Goal: Task Accomplishment & Management: Complete application form

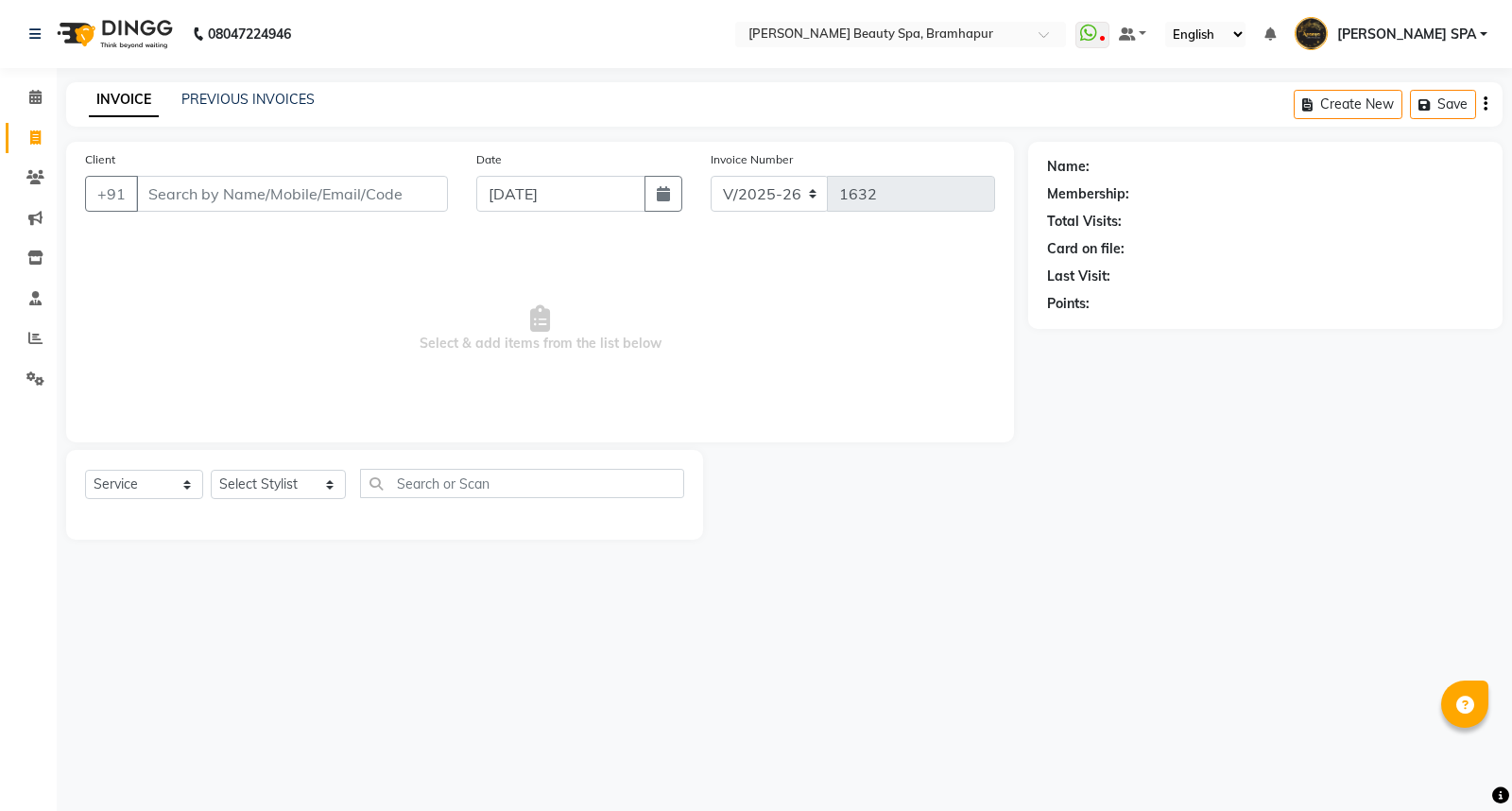
select select "3622"
select select "service"
click at [250, 484] on select "Select Stylist ANANYA SPA jhuma KABITA PATTNAIK JOLLY KALYANI MAM PRANATI RANI …" at bounding box center [279, 485] width 136 height 29
select select "89799"
click at [211, 471] on select "Select Stylist ANANYA SPA jhuma KABITA PATTNAIK JOLLY KALYANI MAM PRANATI RANI …" at bounding box center [279, 485] width 136 height 29
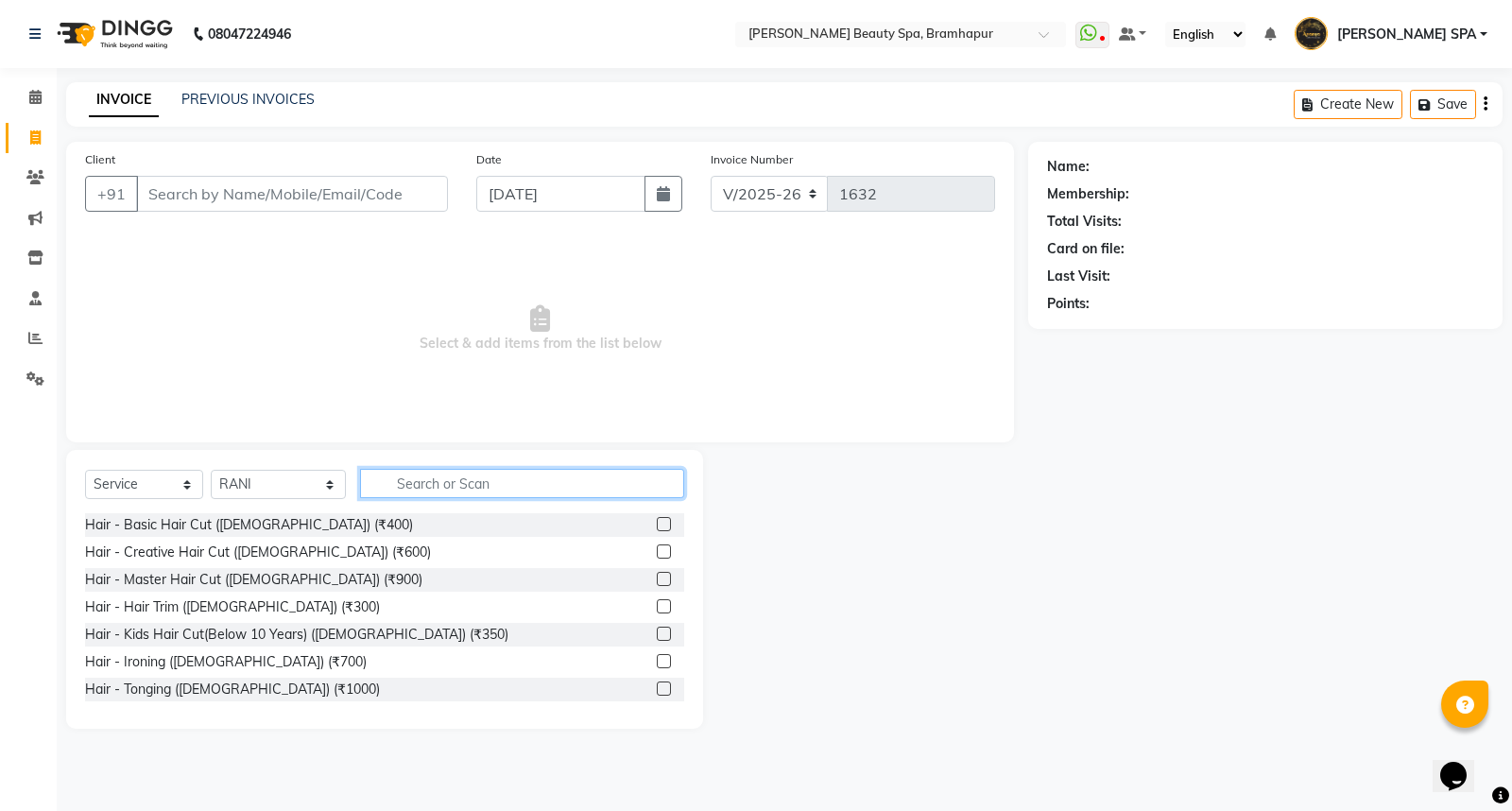
drag, startPoint x: 389, startPoint y: 483, endPoint x: 381, endPoint y: 471, distance: 14.4
click at [389, 484] on input "text" at bounding box center [522, 484] width 324 height 29
click at [343, 201] on input "Client" at bounding box center [292, 194] width 311 height 36
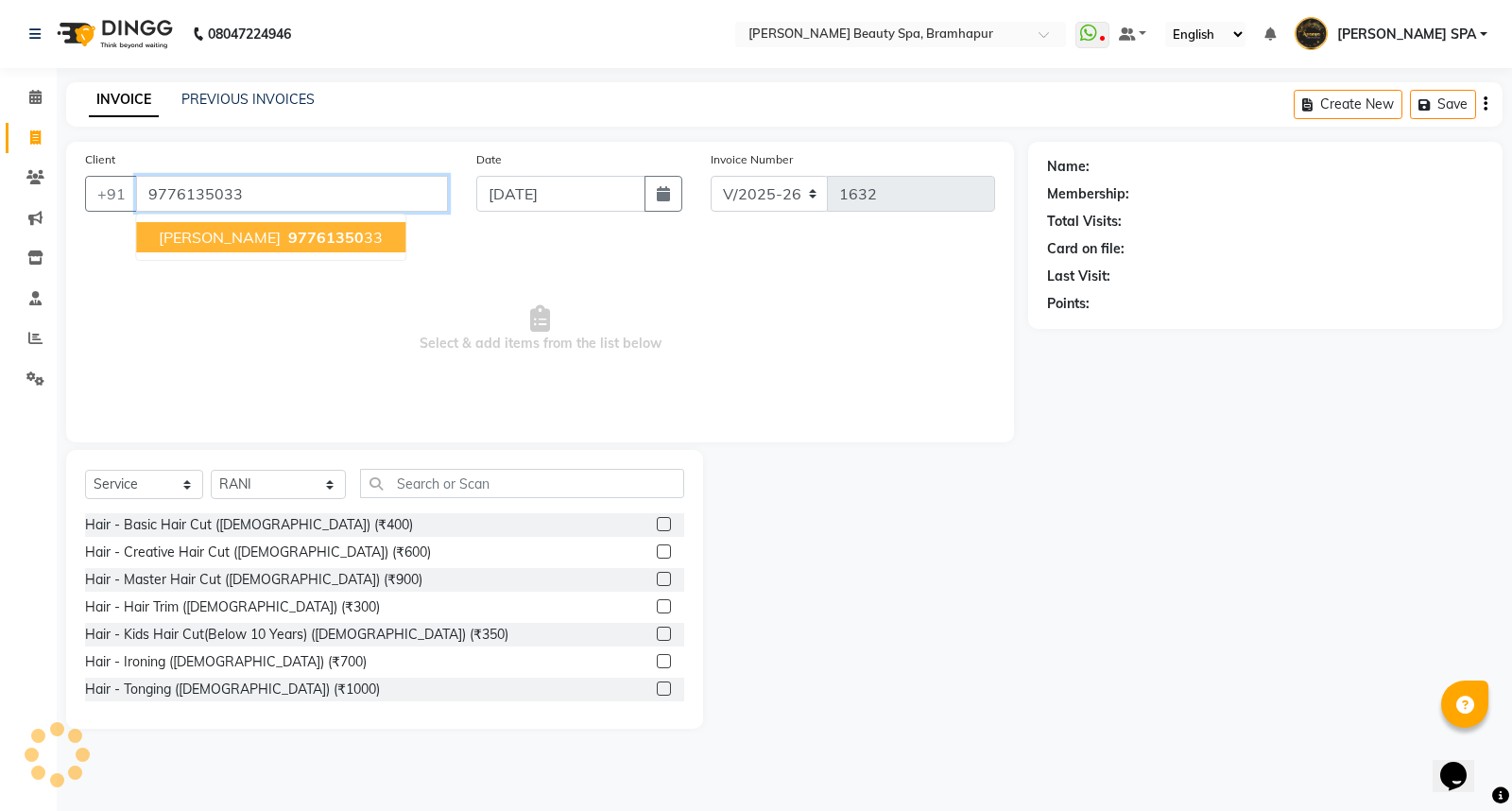
type input "9776135033"
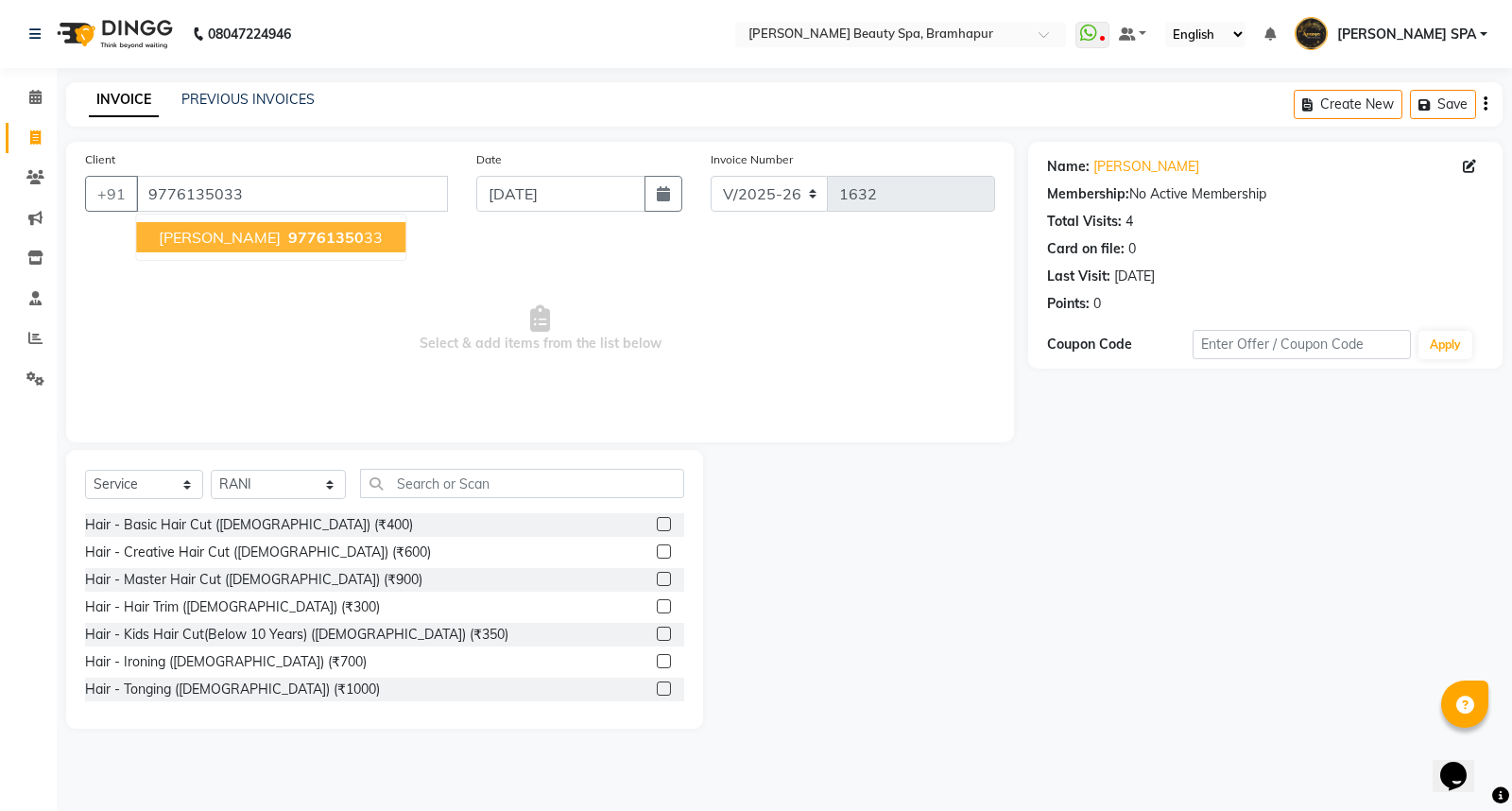
click at [264, 250] on button "LALITA 97761350 33" at bounding box center [271, 237] width 269 height 30
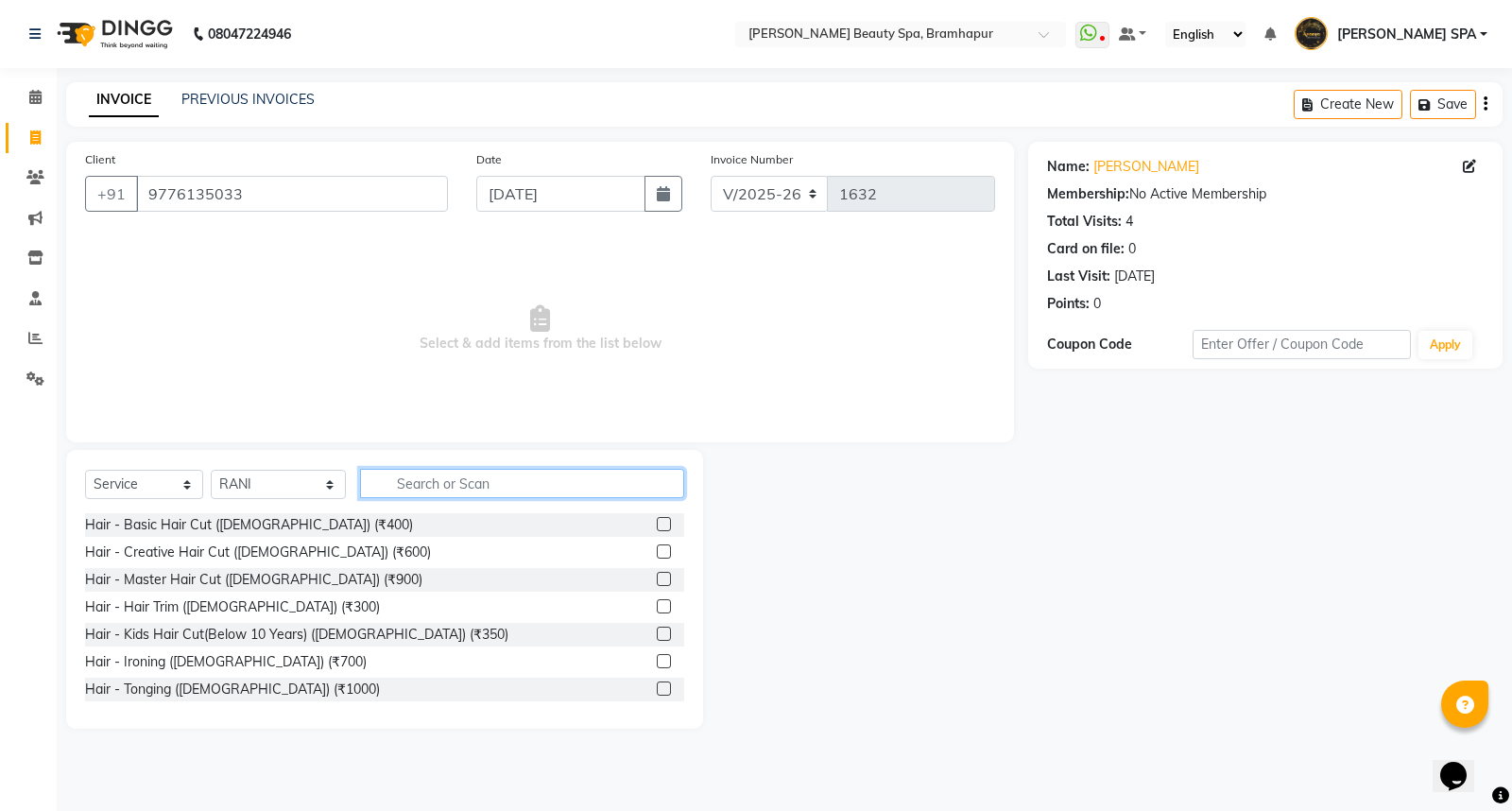
click at [413, 489] on input "text" at bounding box center [522, 484] width 324 height 29
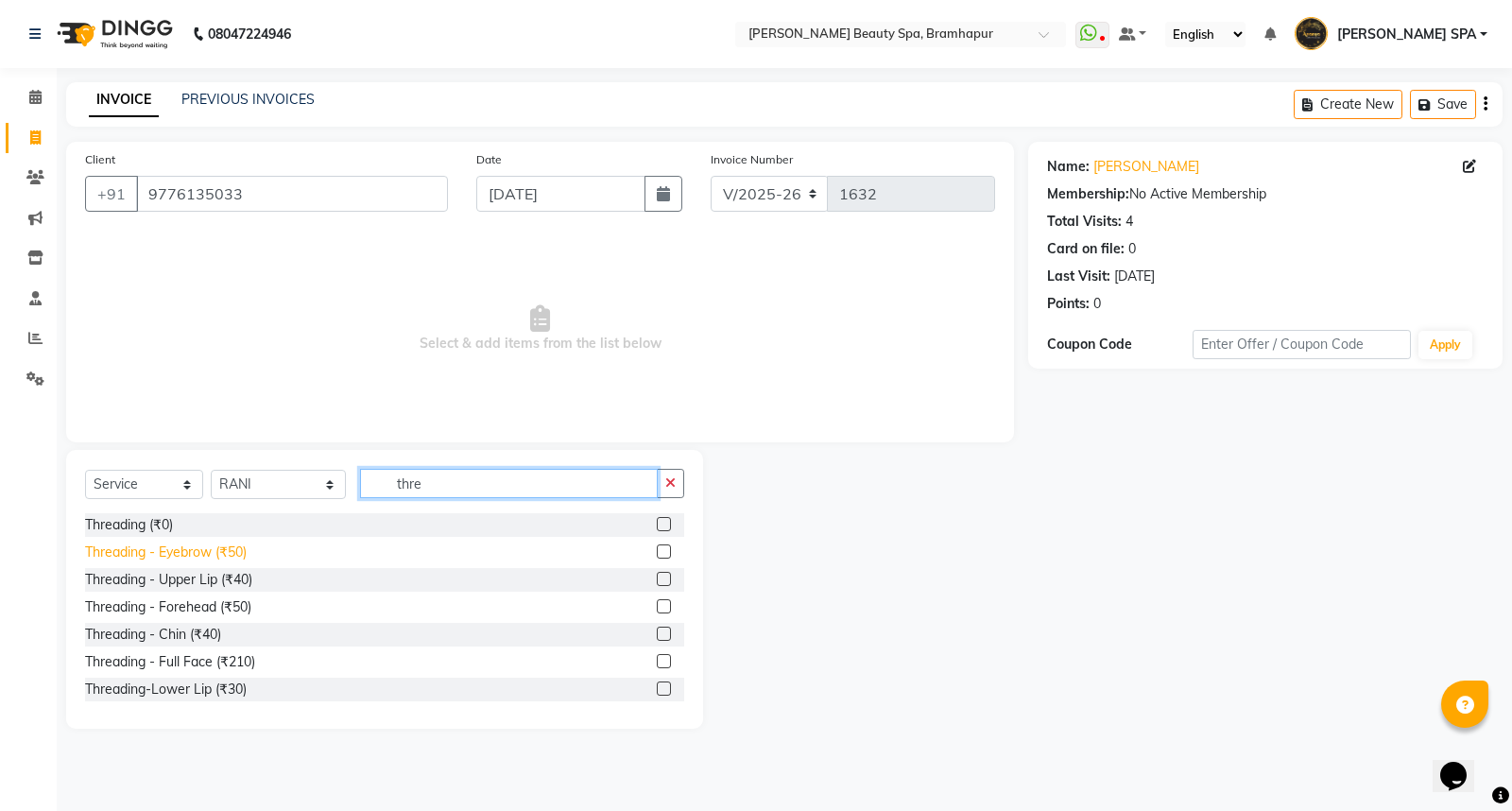
type input "thre"
click at [172, 554] on div "Threading - Eyebrow (₹50)" at bounding box center [166, 552] width 161 height 20
checkbox input "false"
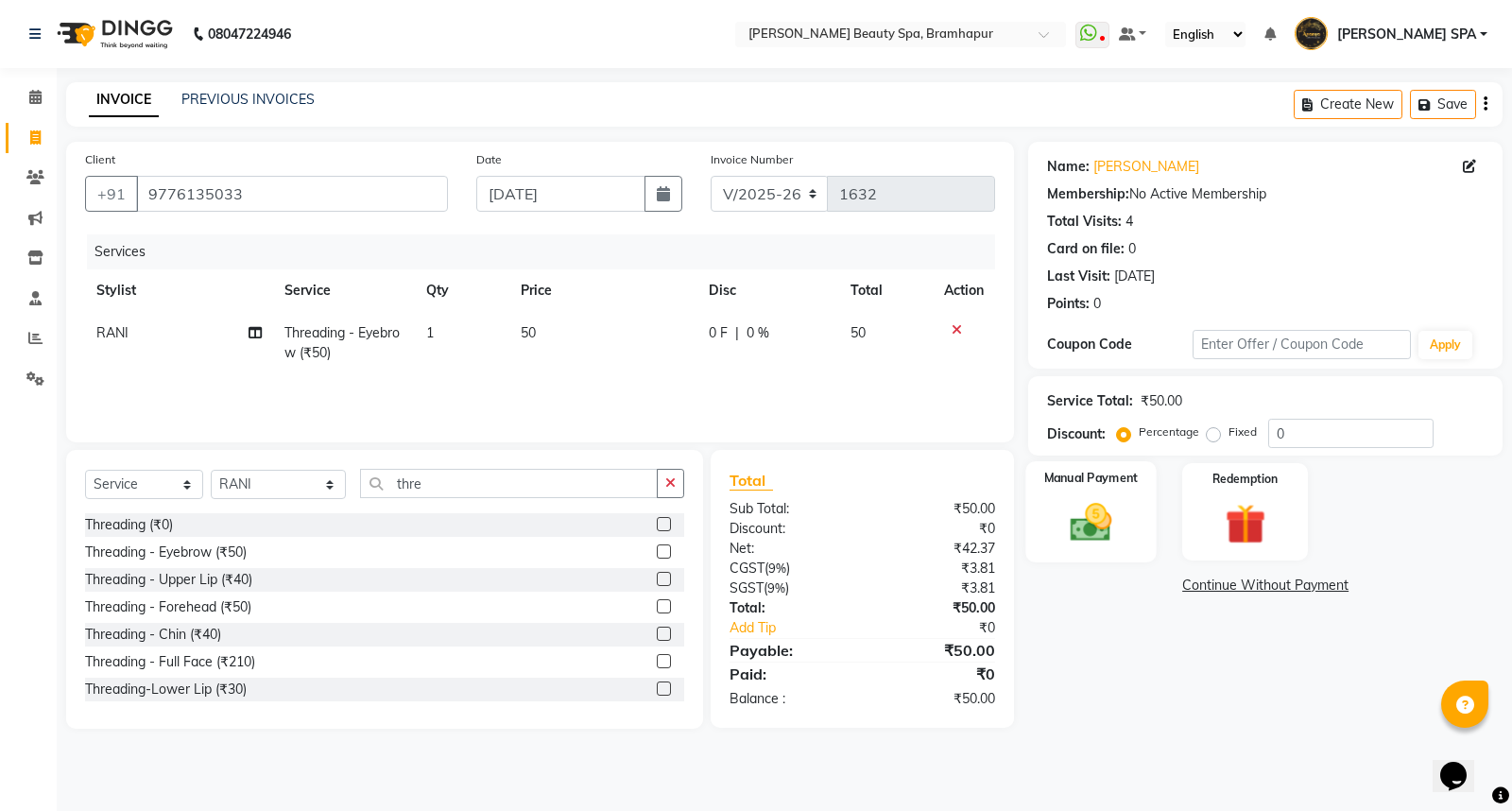
click at [1079, 518] on img at bounding box center [1091, 522] width 68 height 48
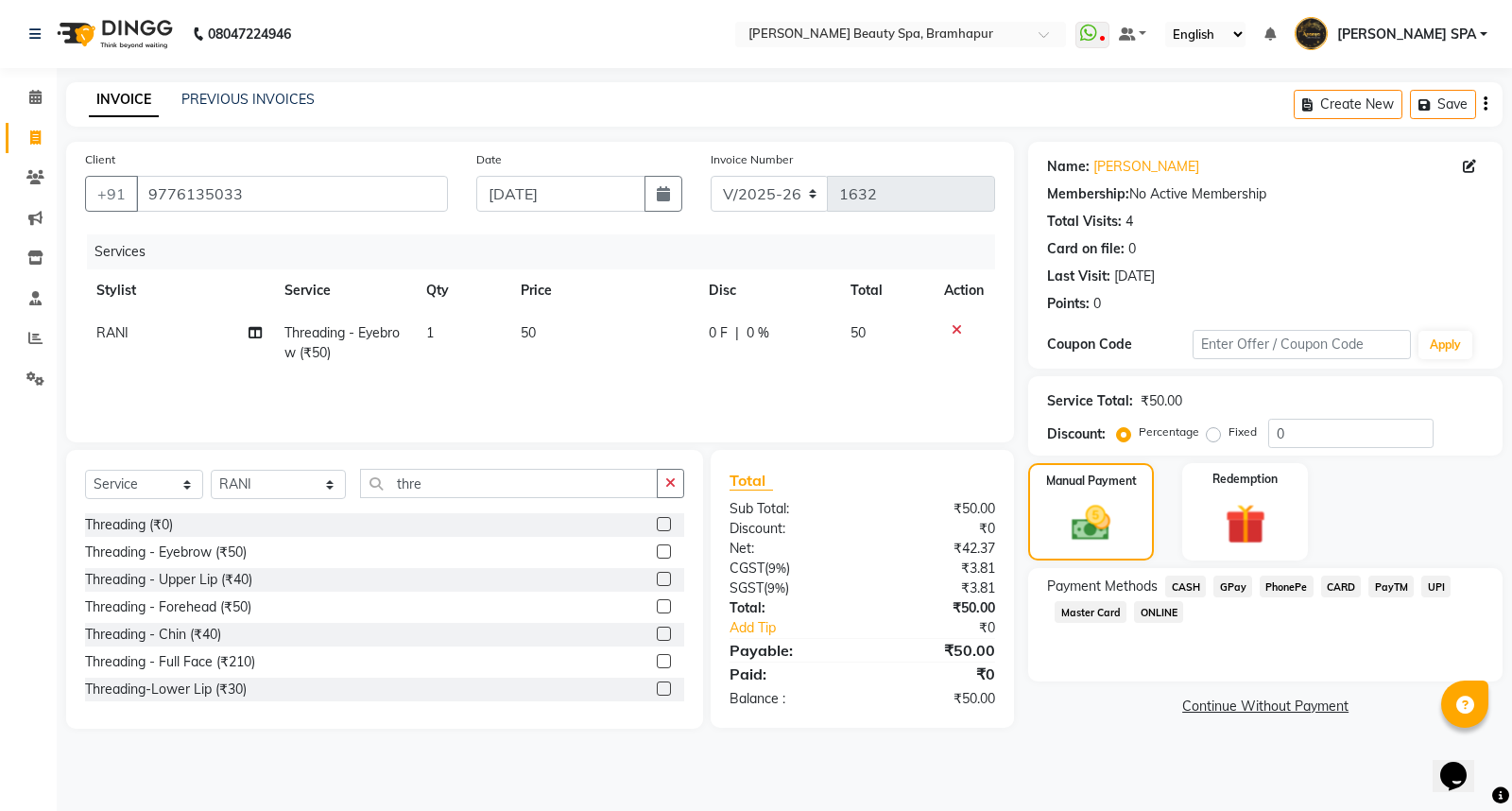
click at [1172, 587] on span "CASH" at bounding box center [1185, 587] width 40 height 22
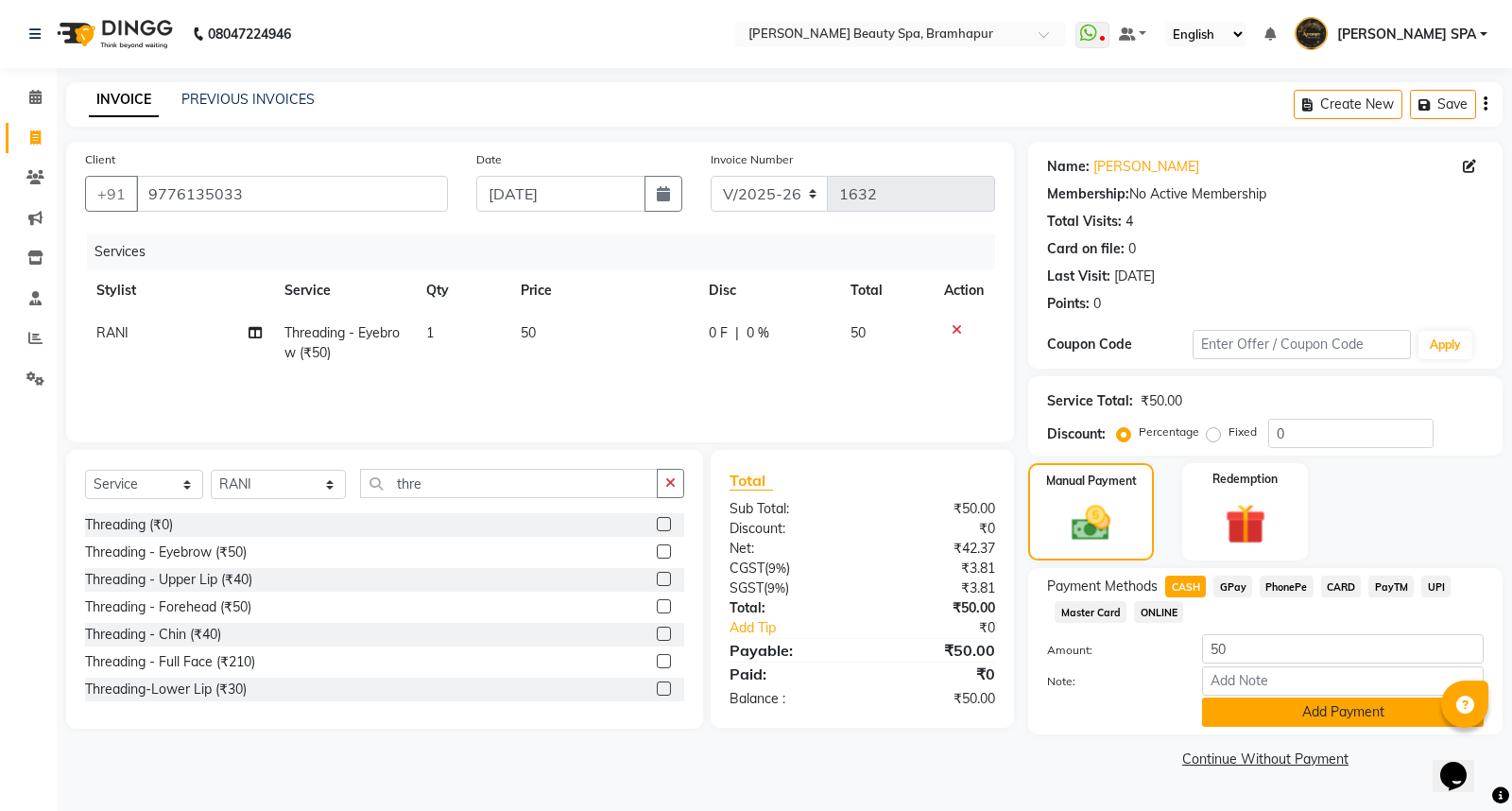
click at [1229, 711] on button "Add Payment" at bounding box center [1343, 713] width 282 height 29
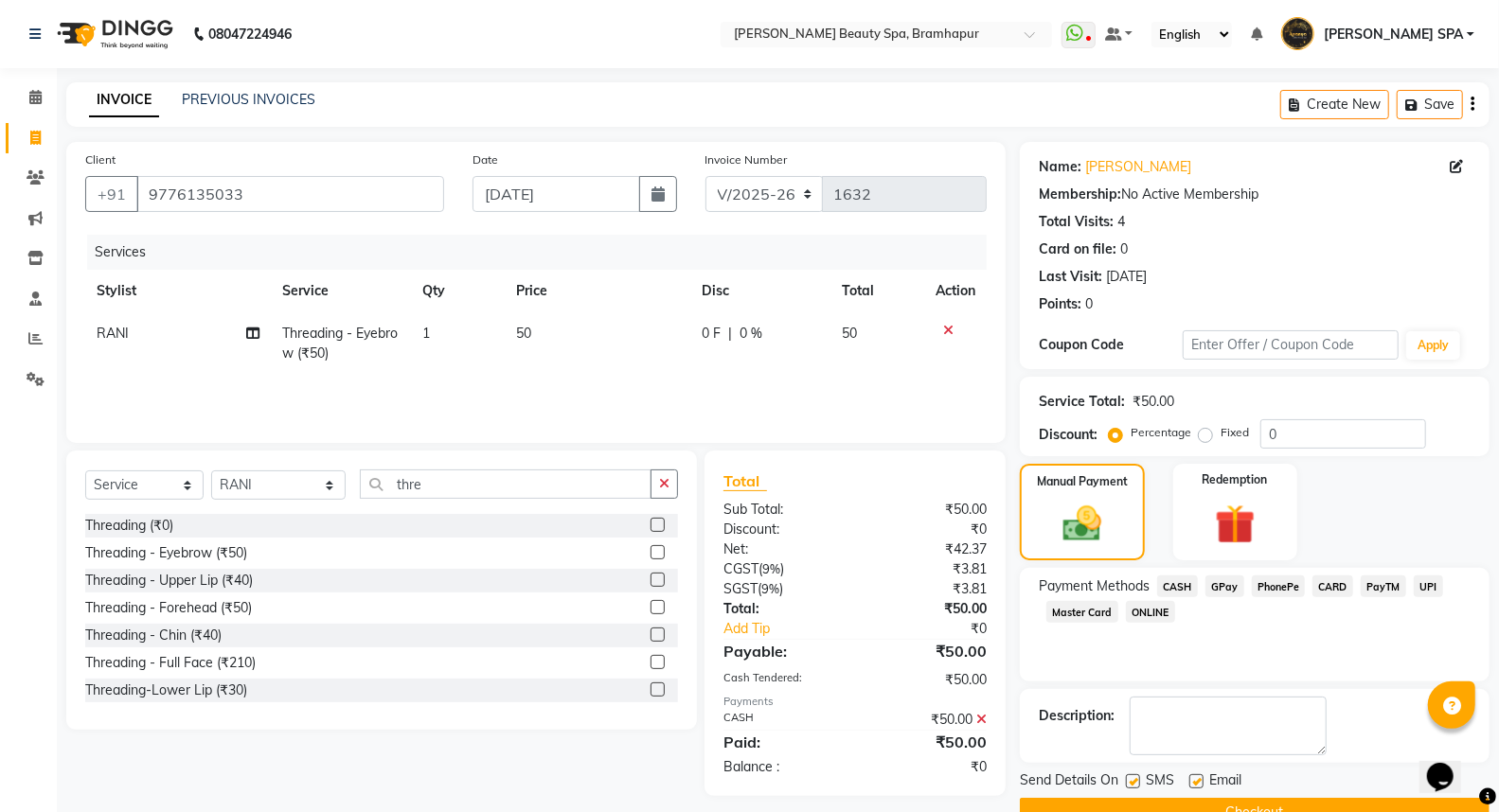
click at [1257, 800] on button "Checkout" at bounding box center [1254, 813] width 469 height 30
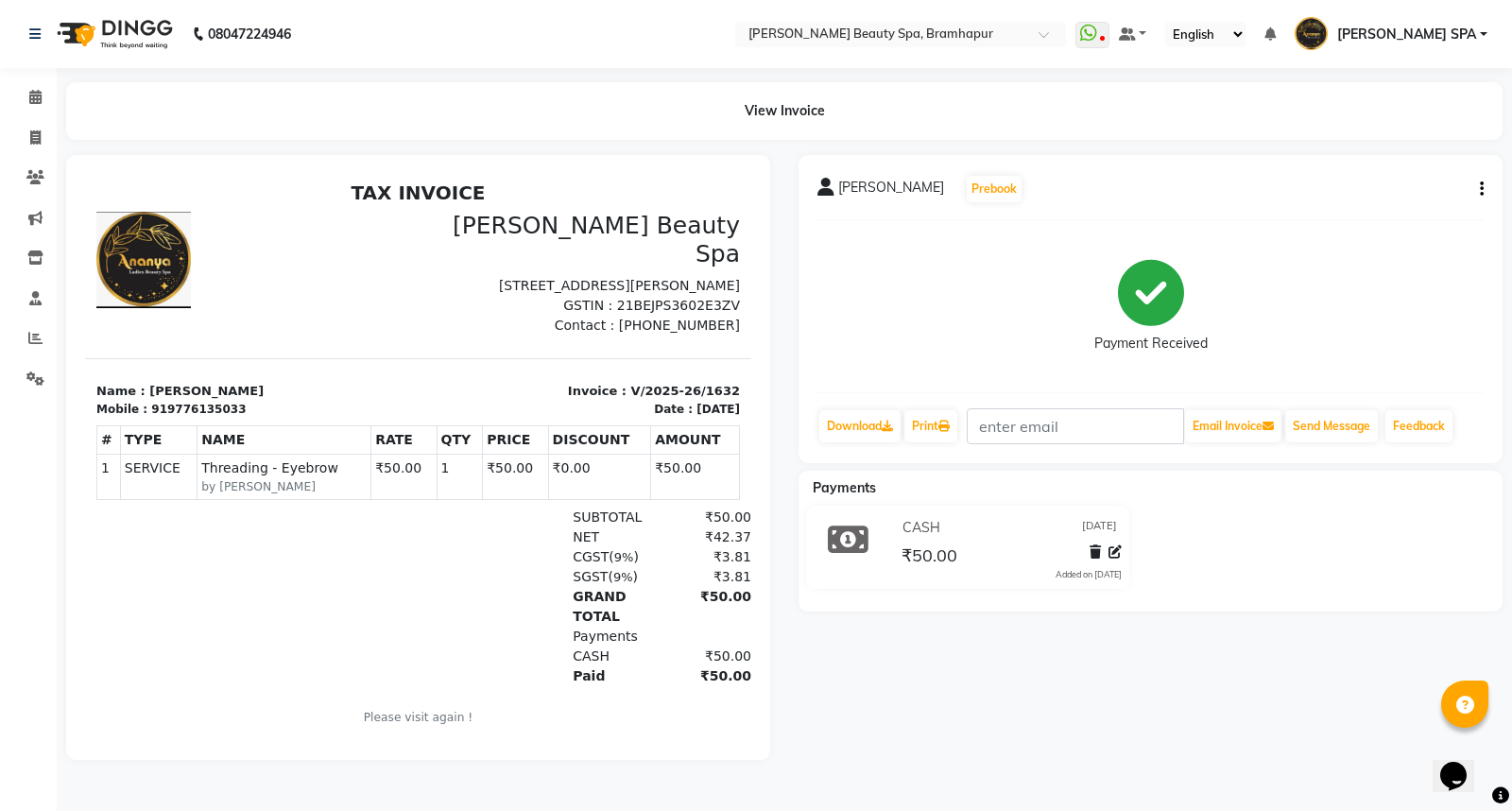
click at [434, 334] on div "TAX INVOICE Ananya Beauty Spa Kamapalli Main Rd, Natabar Nagar 2, Kamapalli, Br…" at bounding box center [419, 467] width 666 height 570
drag, startPoint x: 436, startPoint y: 334, endPoint x: 706, endPoint y: 282, distance: 275.0
click at [438, 333] on div "TAX INVOICE Ananya Beauty Spa Kamapalli Main Rd, Natabar Nagar 2, Kamapalli, Br…" at bounding box center [419, 467] width 666 height 570
drag, startPoint x: 1253, startPoint y: 319, endPoint x: 1253, endPoint y: 307, distance: 12.0
click at [1253, 309] on div "Payment Received" at bounding box center [1150, 307] width 666 height 142
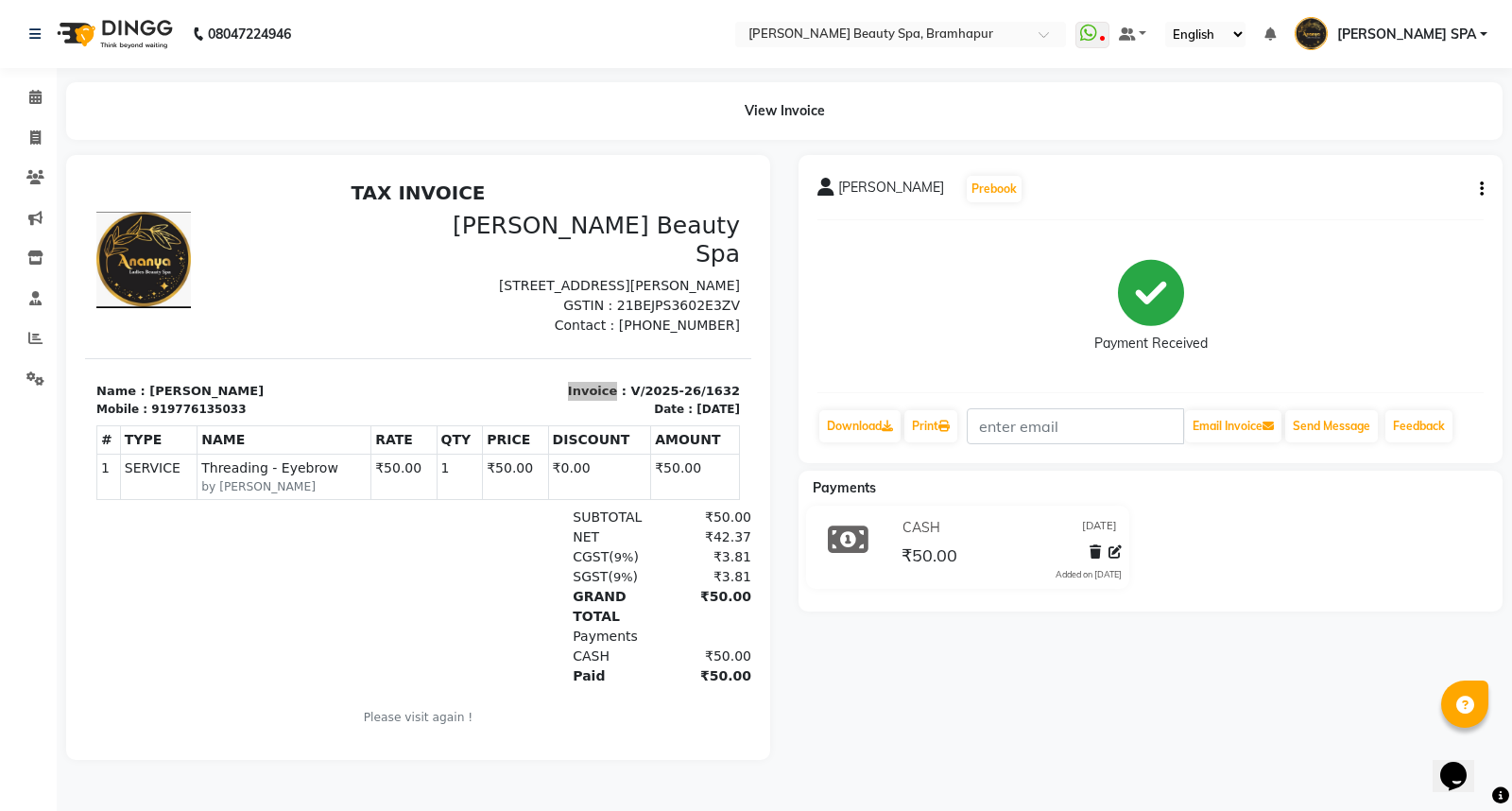
click at [1253, 307] on div "Payment Received" at bounding box center [1150, 307] width 666 height 142
click at [1213, 322] on div "Payment Received" at bounding box center [1150, 307] width 666 height 142
click at [826, 343] on div "Payment Received" at bounding box center [1150, 307] width 666 height 142
click at [21, 139] on span at bounding box center [35, 139] width 33 height 22
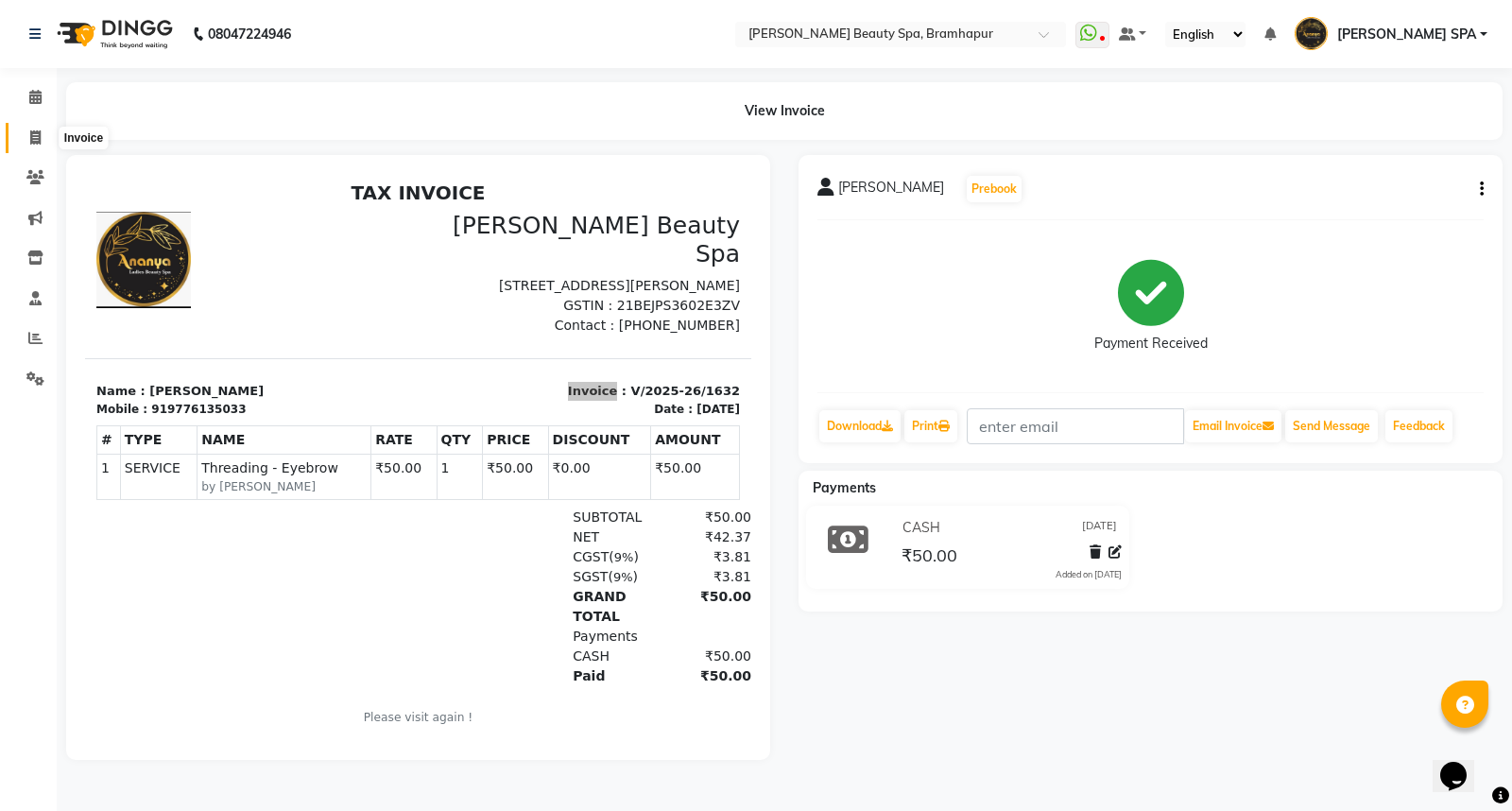
select select "service"
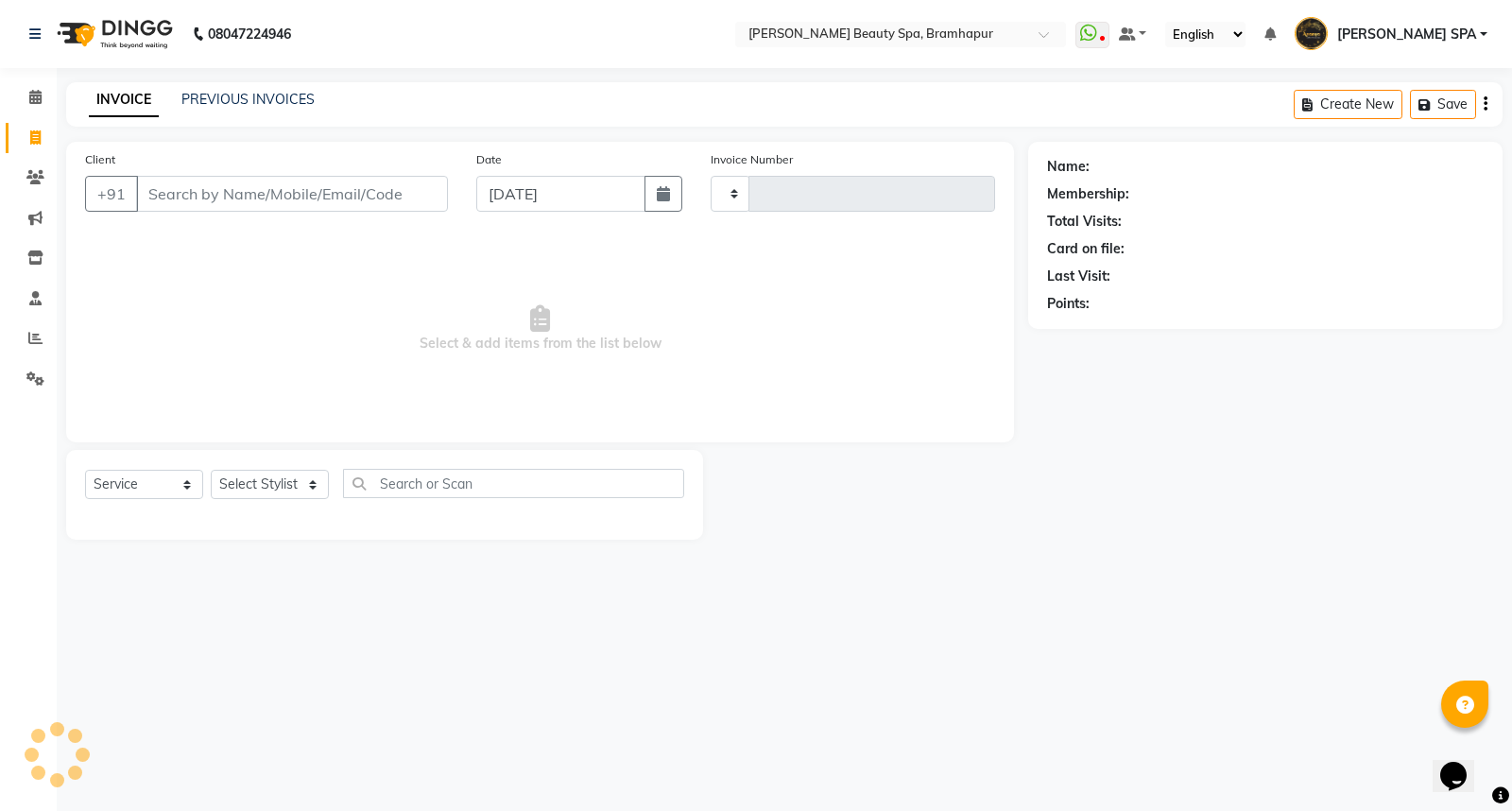
type input "1633"
select select "3622"
click at [252, 107] on link "PREVIOUS INVOICES" at bounding box center [249, 98] width 134 height 17
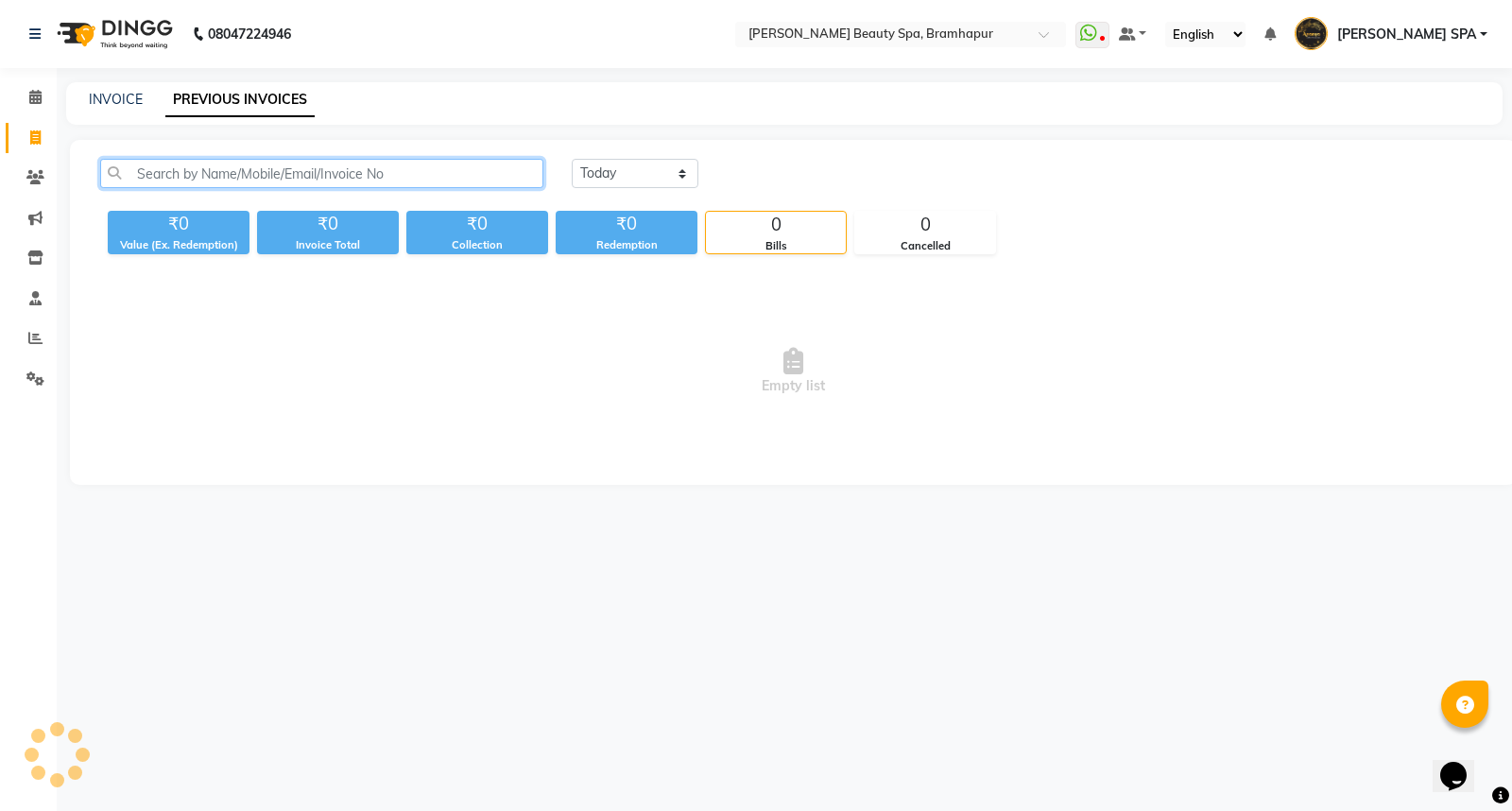
click at [324, 176] on input "text" at bounding box center [321, 174] width 443 height 29
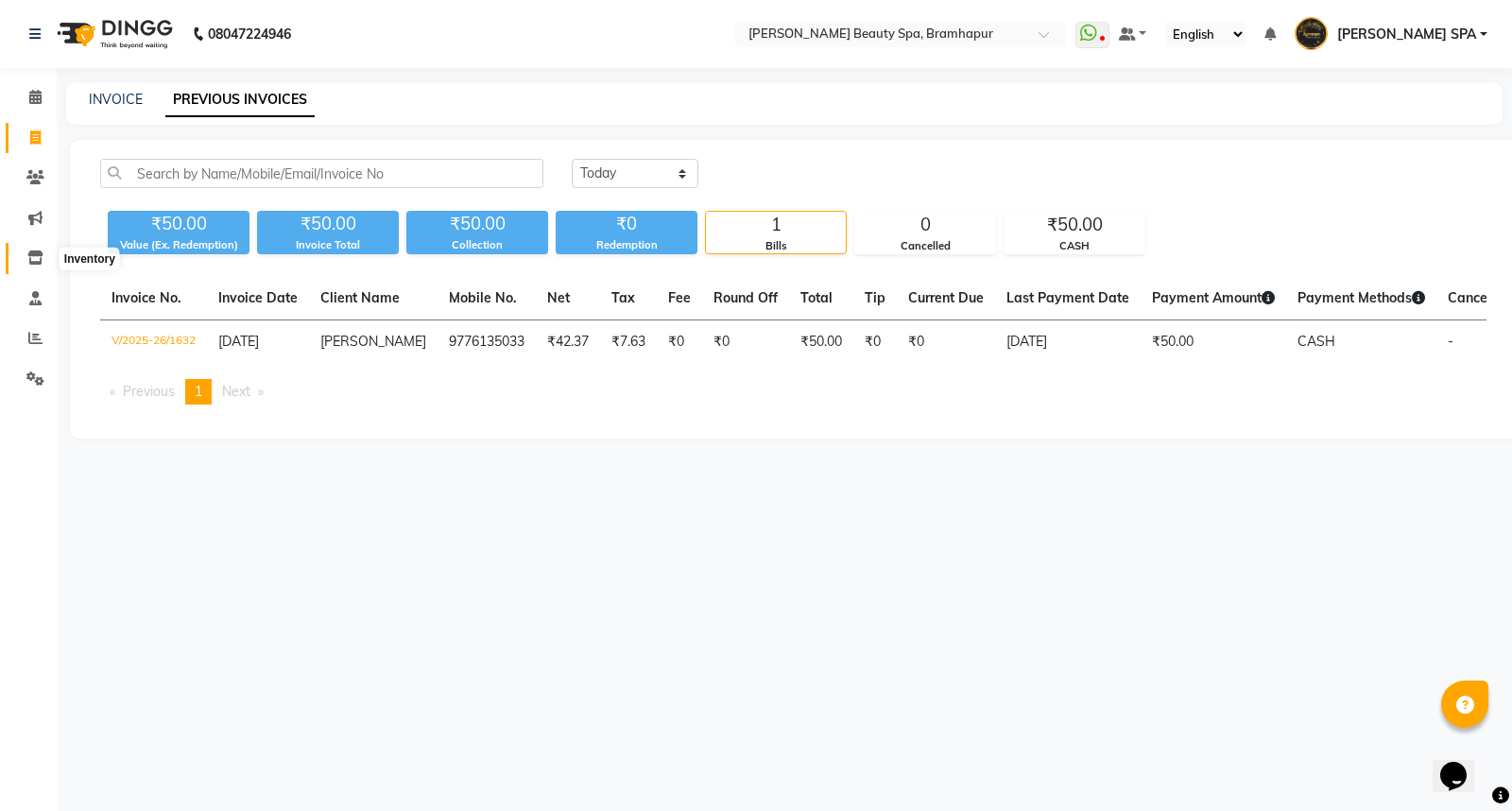
click at [34, 258] on icon at bounding box center [35, 258] width 16 height 14
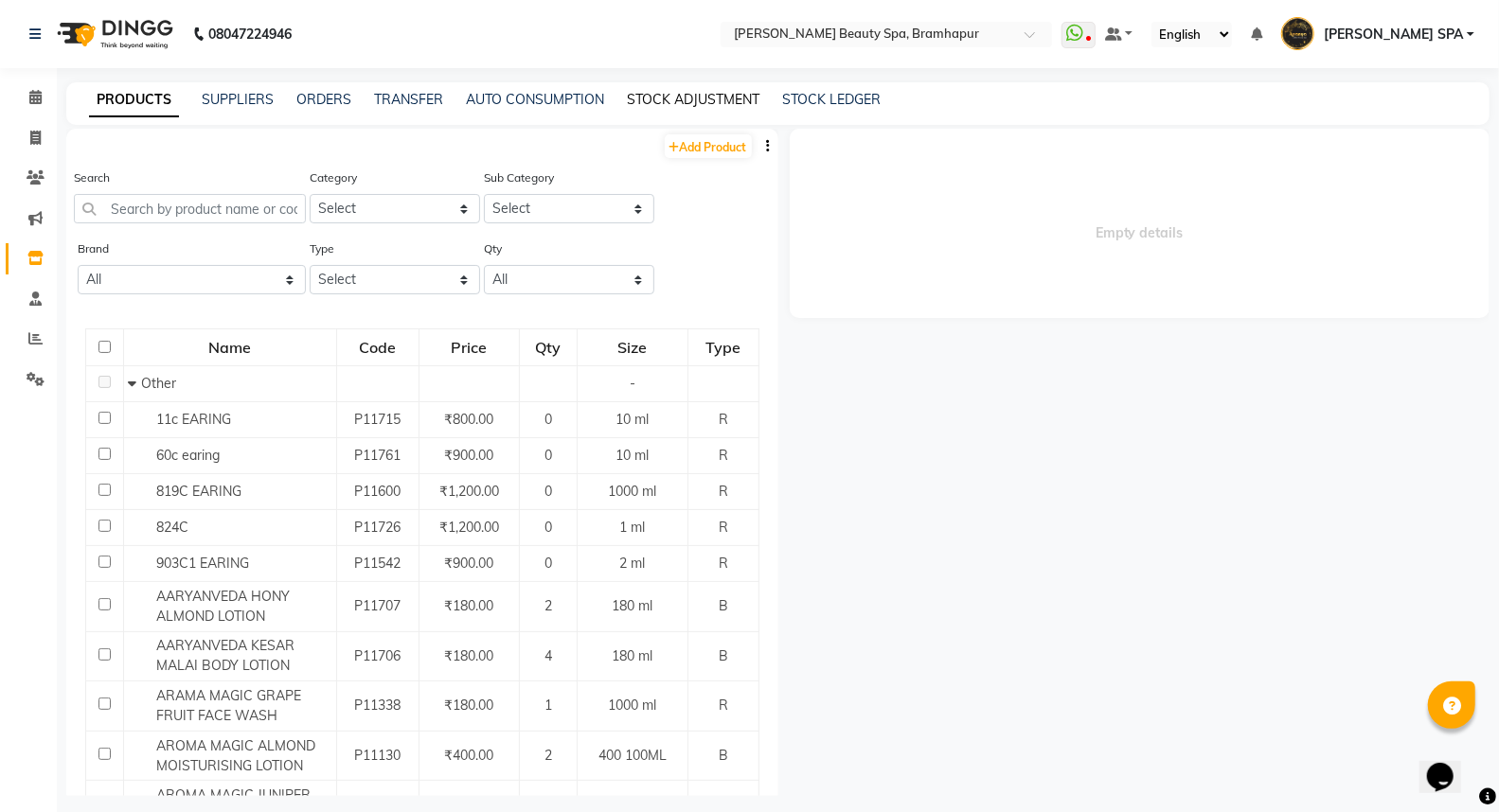
click at [650, 99] on link "STOCK ADJUSTMENT" at bounding box center [693, 98] width 133 height 17
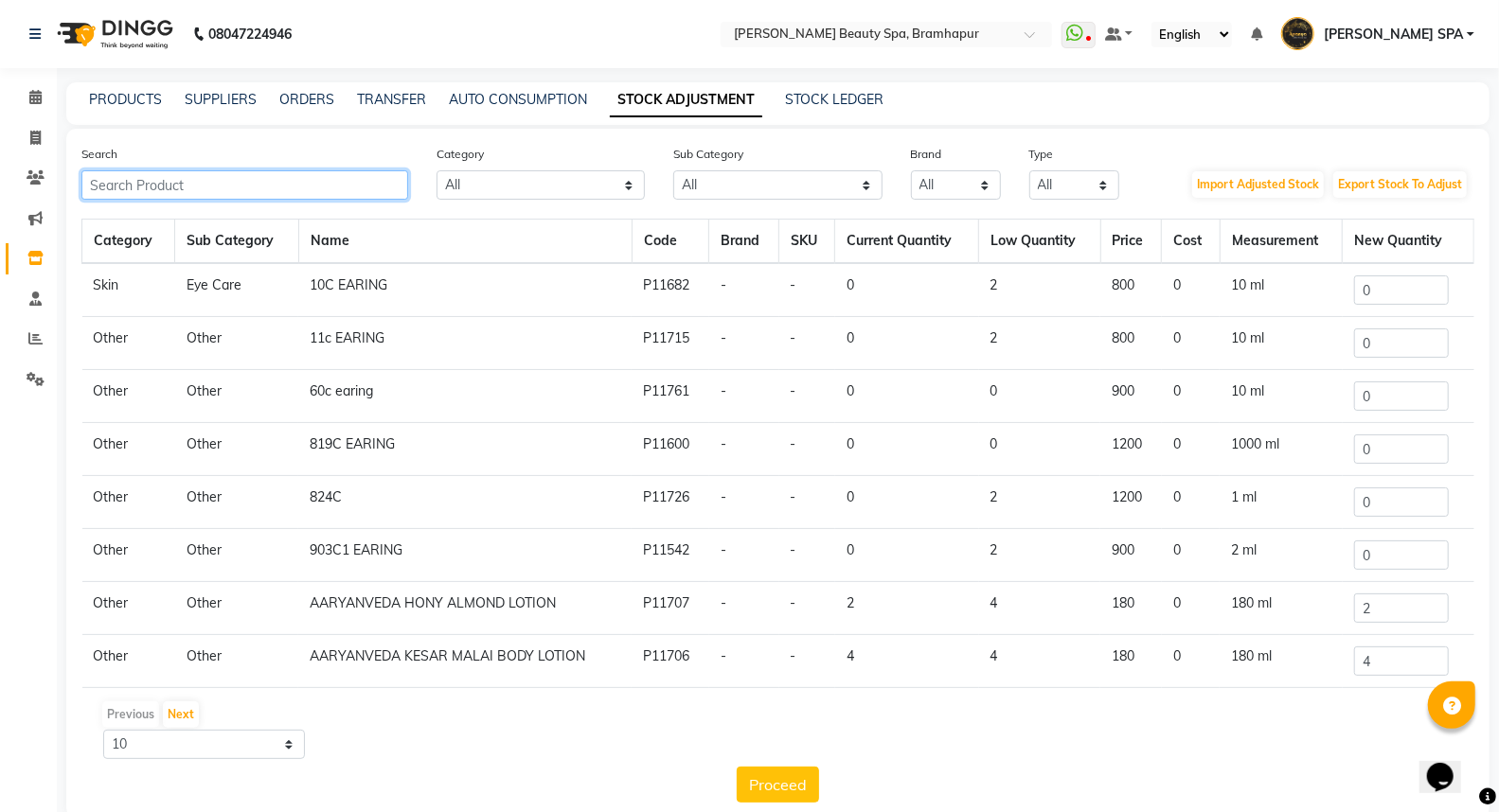
click at [127, 180] on input "text" at bounding box center [245, 185] width 327 height 30
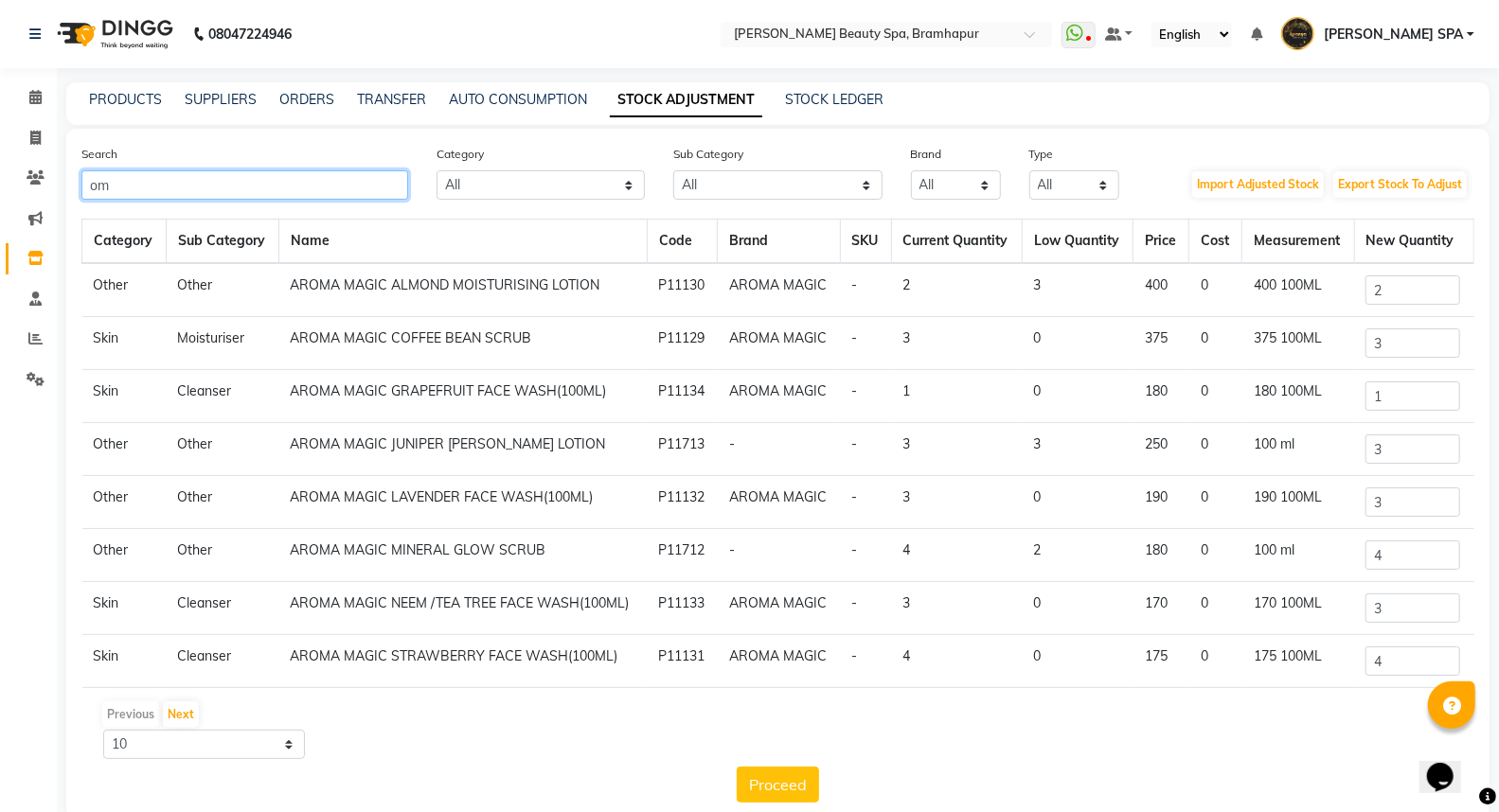
type input "o"
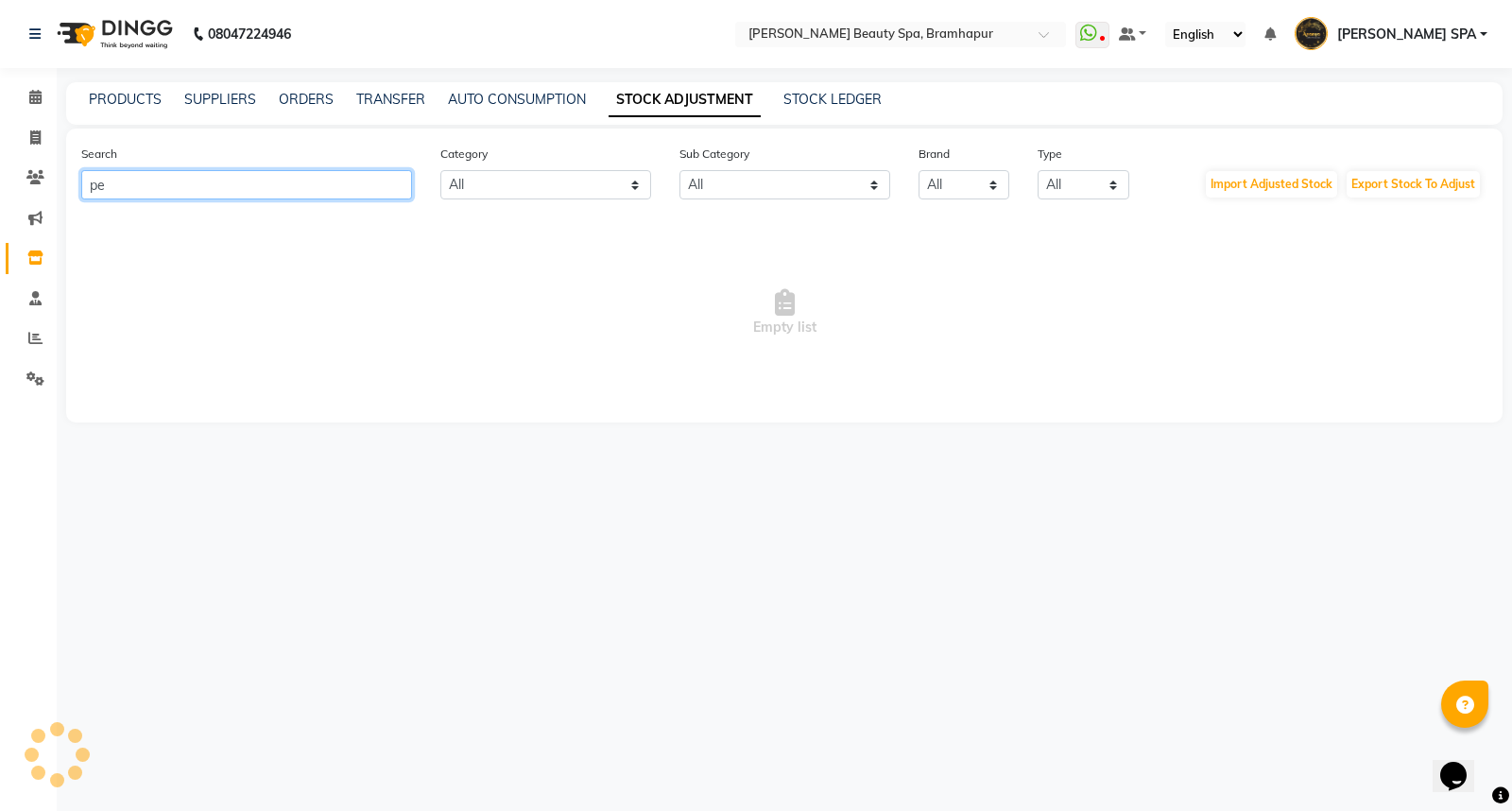
type input "p"
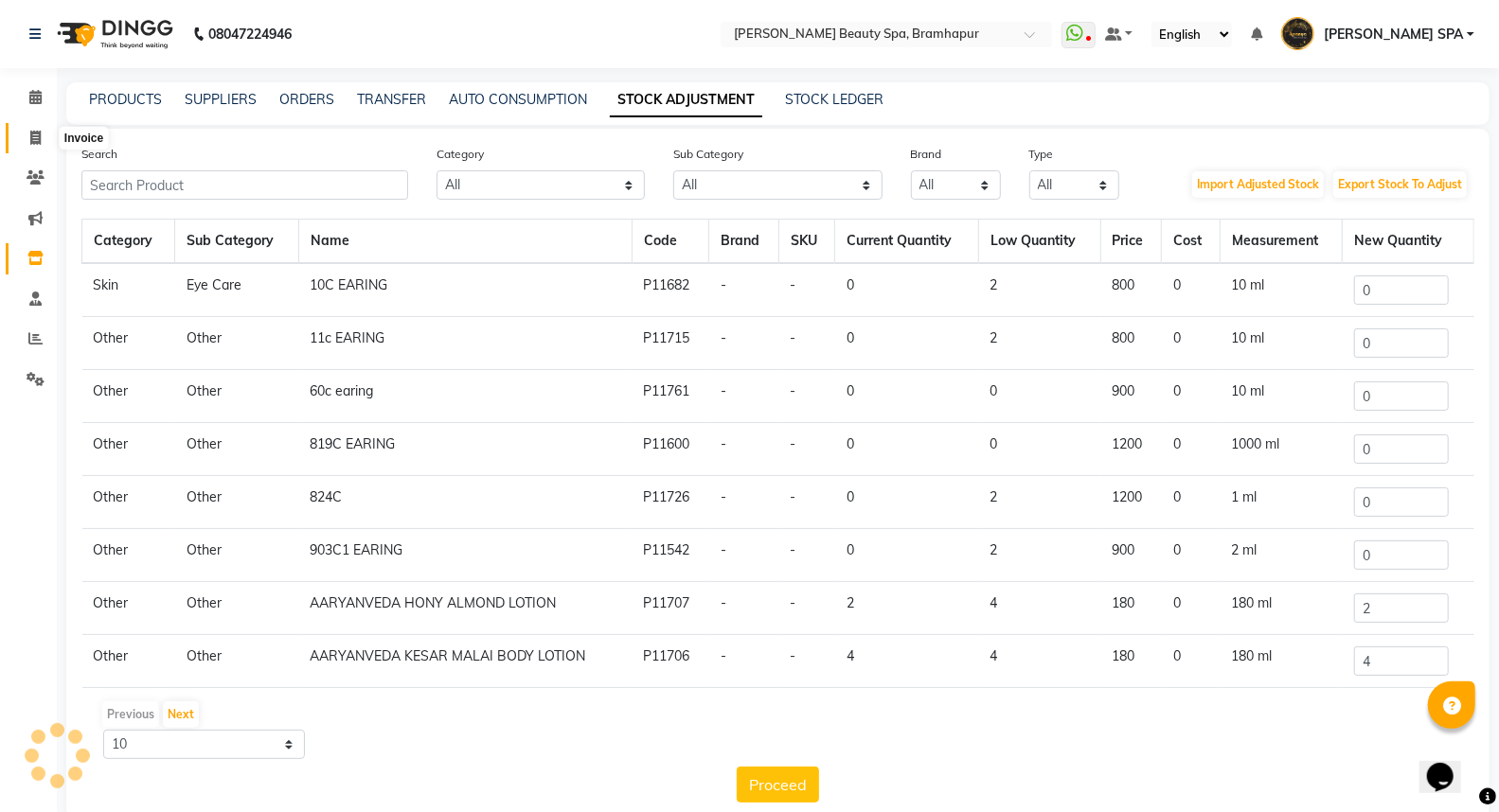
click at [33, 137] on icon at bounding box center [35, 138] width 11 height 14
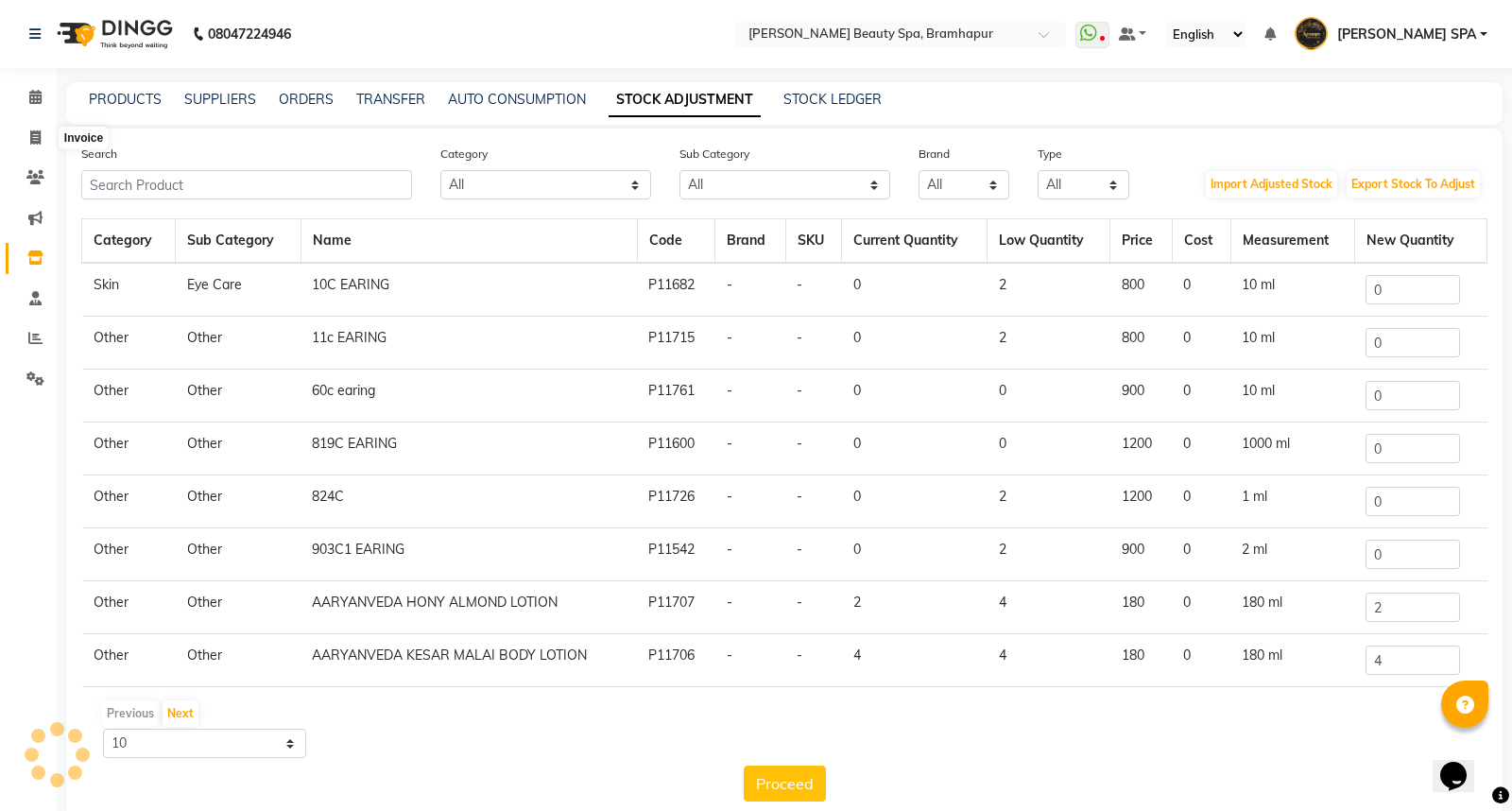
select select "service"
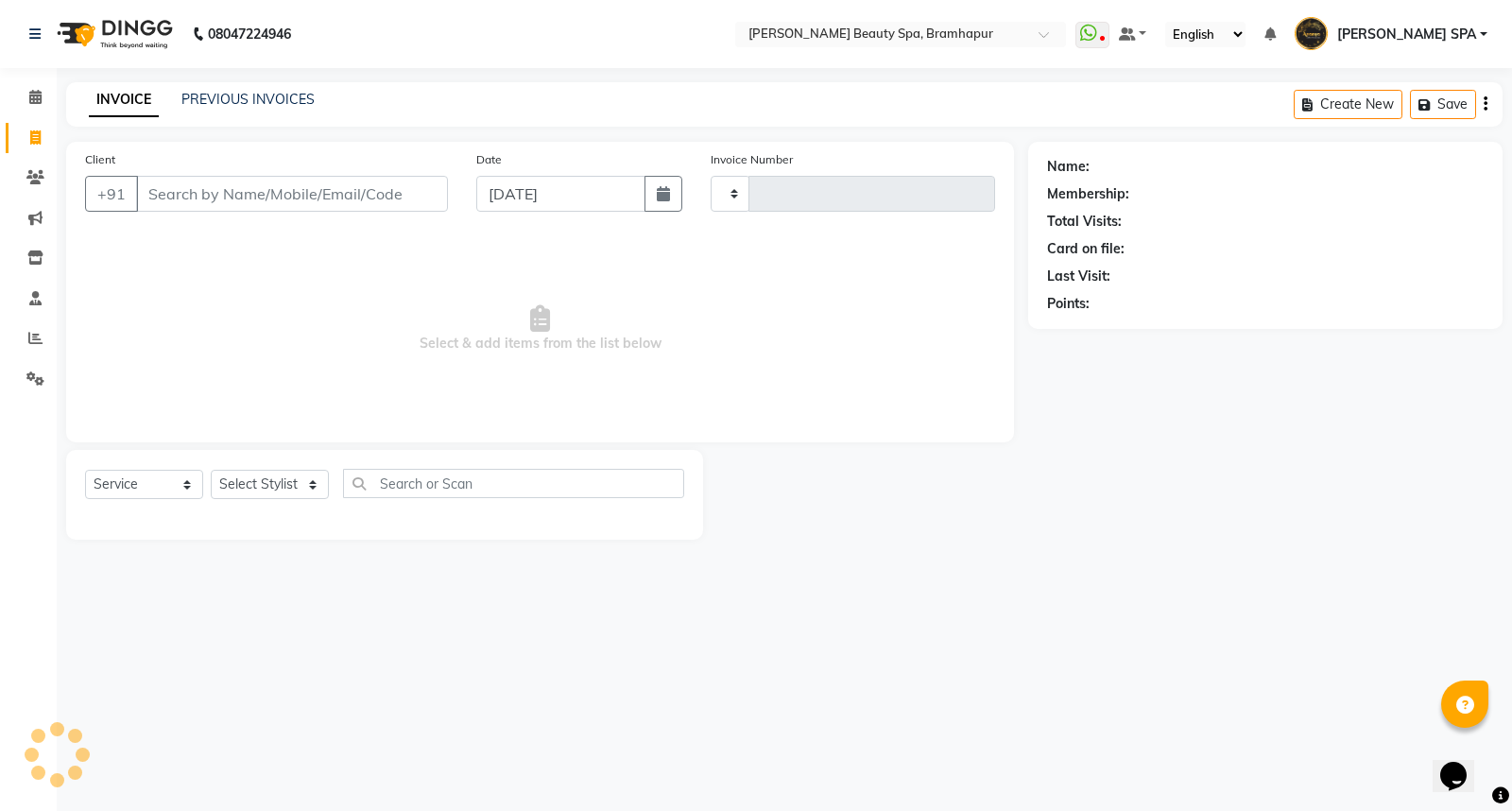
type input "1633"
select select "3622"
click at [127, 483] on select "Select Service Product Membership Package Voucher Prepaid Gift Card" at bounding box center [144, 485] width 118 height 29
click at [85, 471] on select "Select Service Product Membership Package Voucher Prepaid Gift Card" at bounding box center [144, 485] width 118 height 29
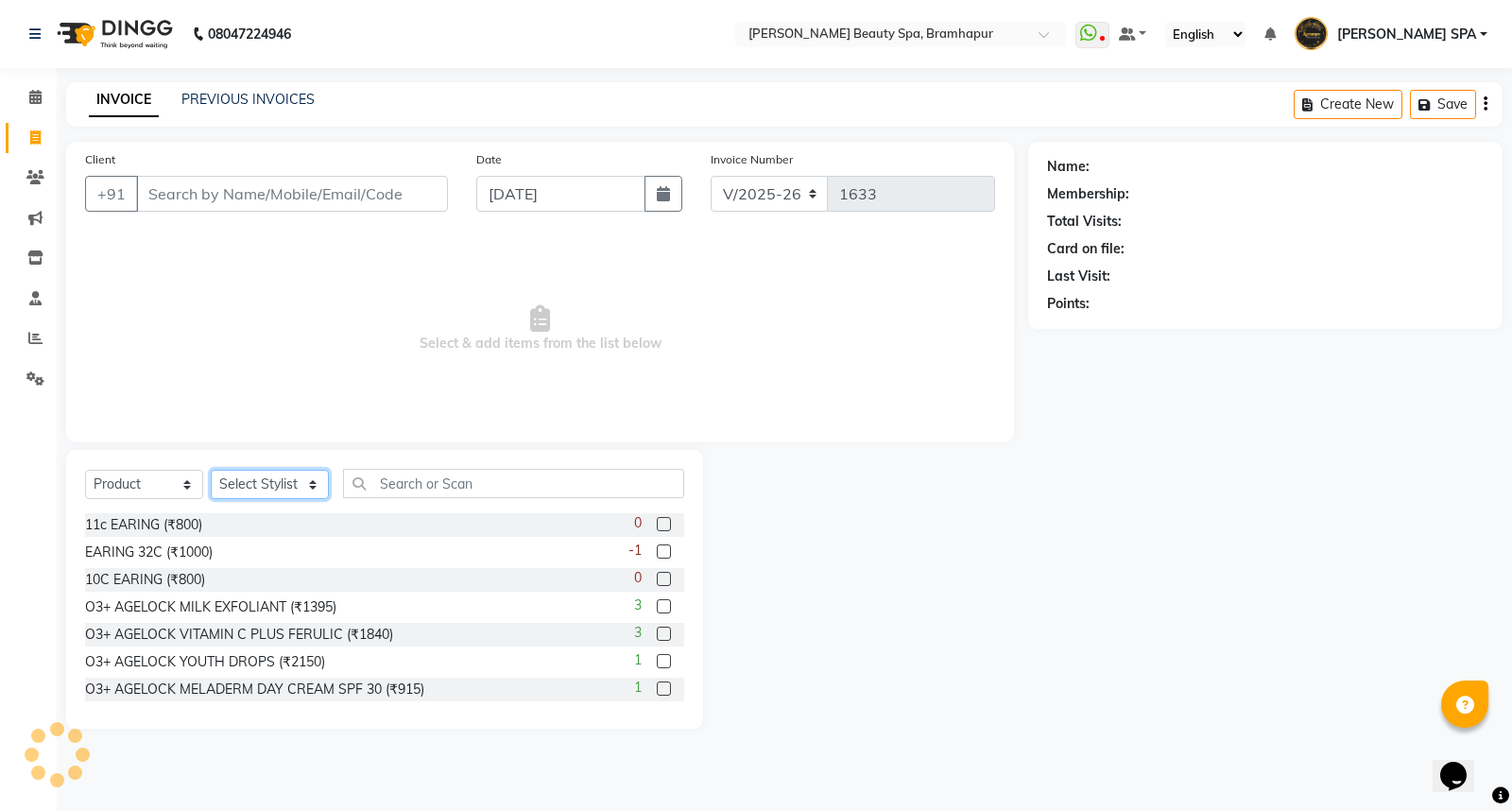
click at [241, 475] on select "Select Stylist" at bounding box center [270, 485] width 118 height 29
select select "service"
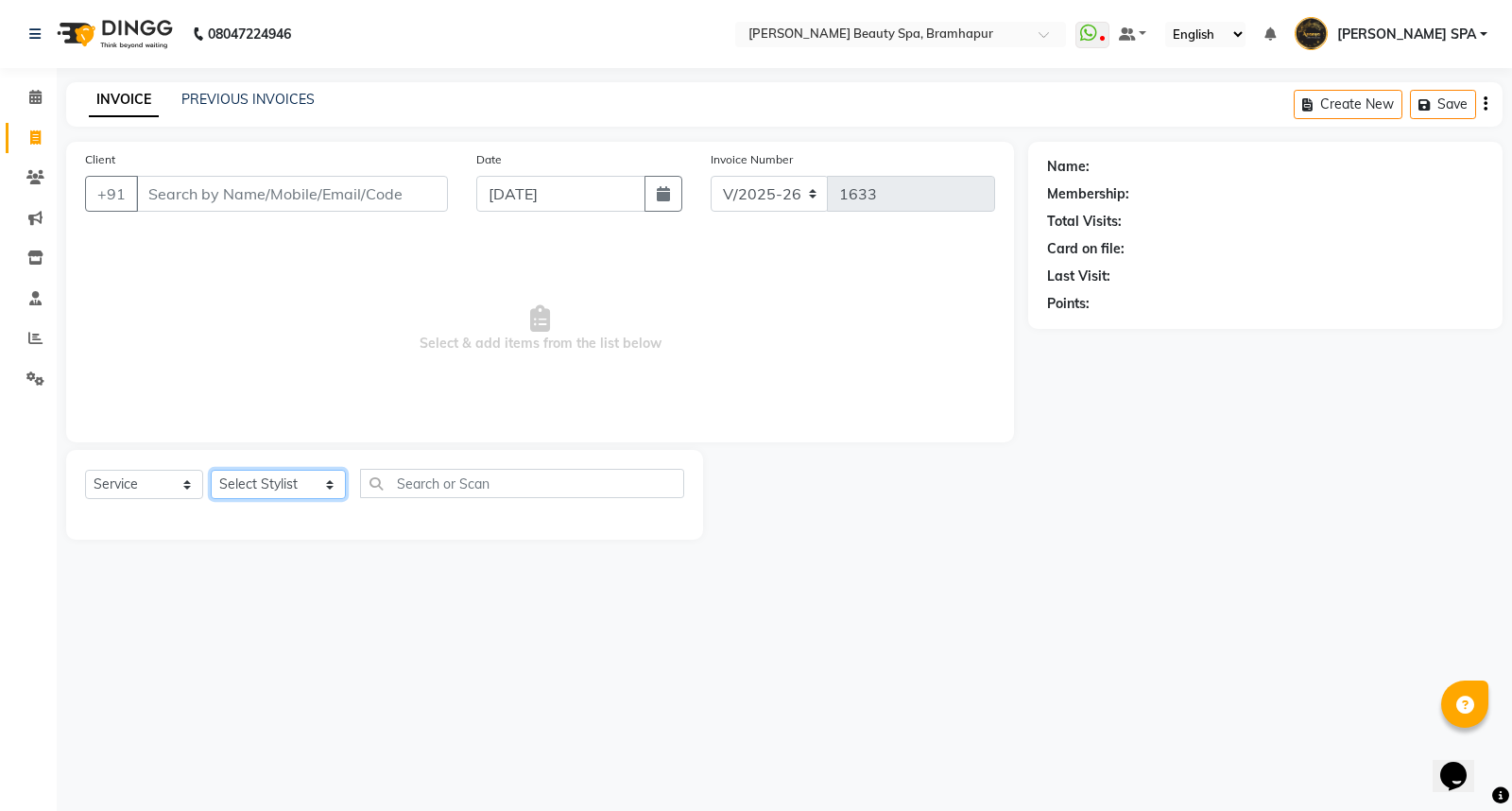
select select "18533"
click at [211, 471] on select "Select Stylist ANANYA SPA jhuma KABITA PATTNAIK JOLLY KALYANI MAM PRANATI RANI …" at bounding box center [279, 485] width 136 height 29
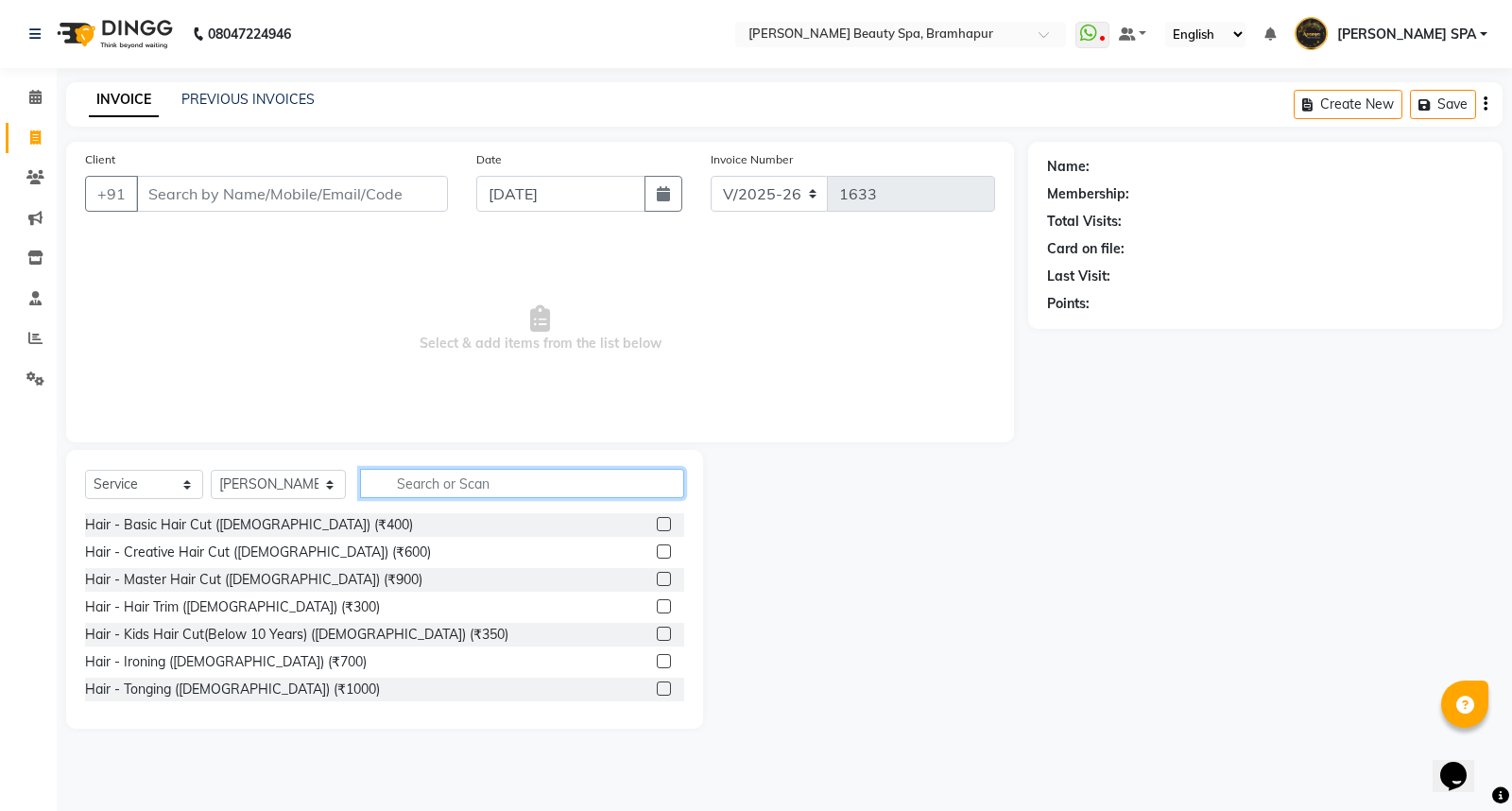
click at [454, 485] on input "text" at bounding box center [522, 484] width 324 height 29
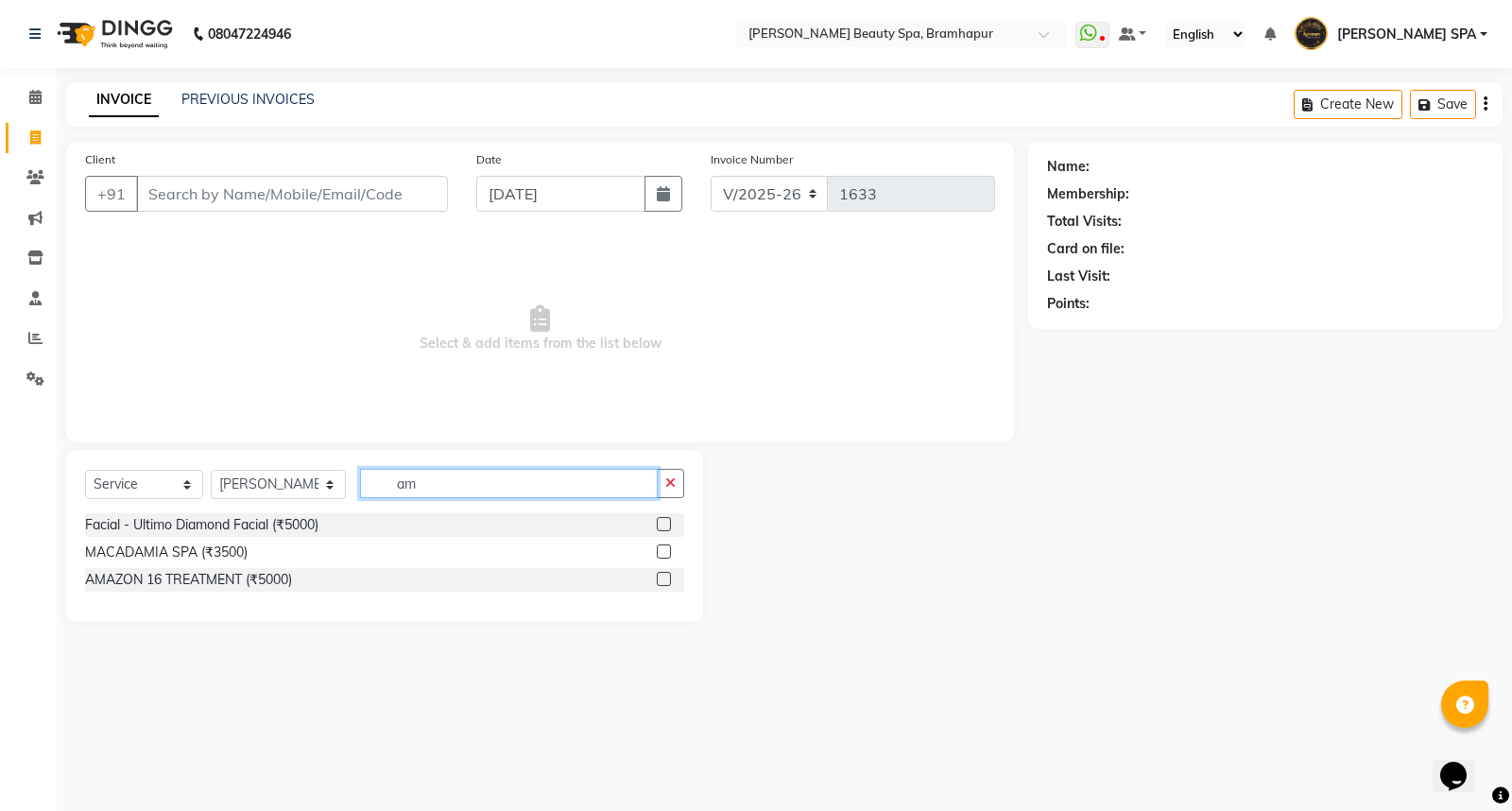
type input "a"
click at [413, 483] on input "om" at bounding box center [508, 484] width 298 height 29
type input "o"
type input "p"
type input "a"
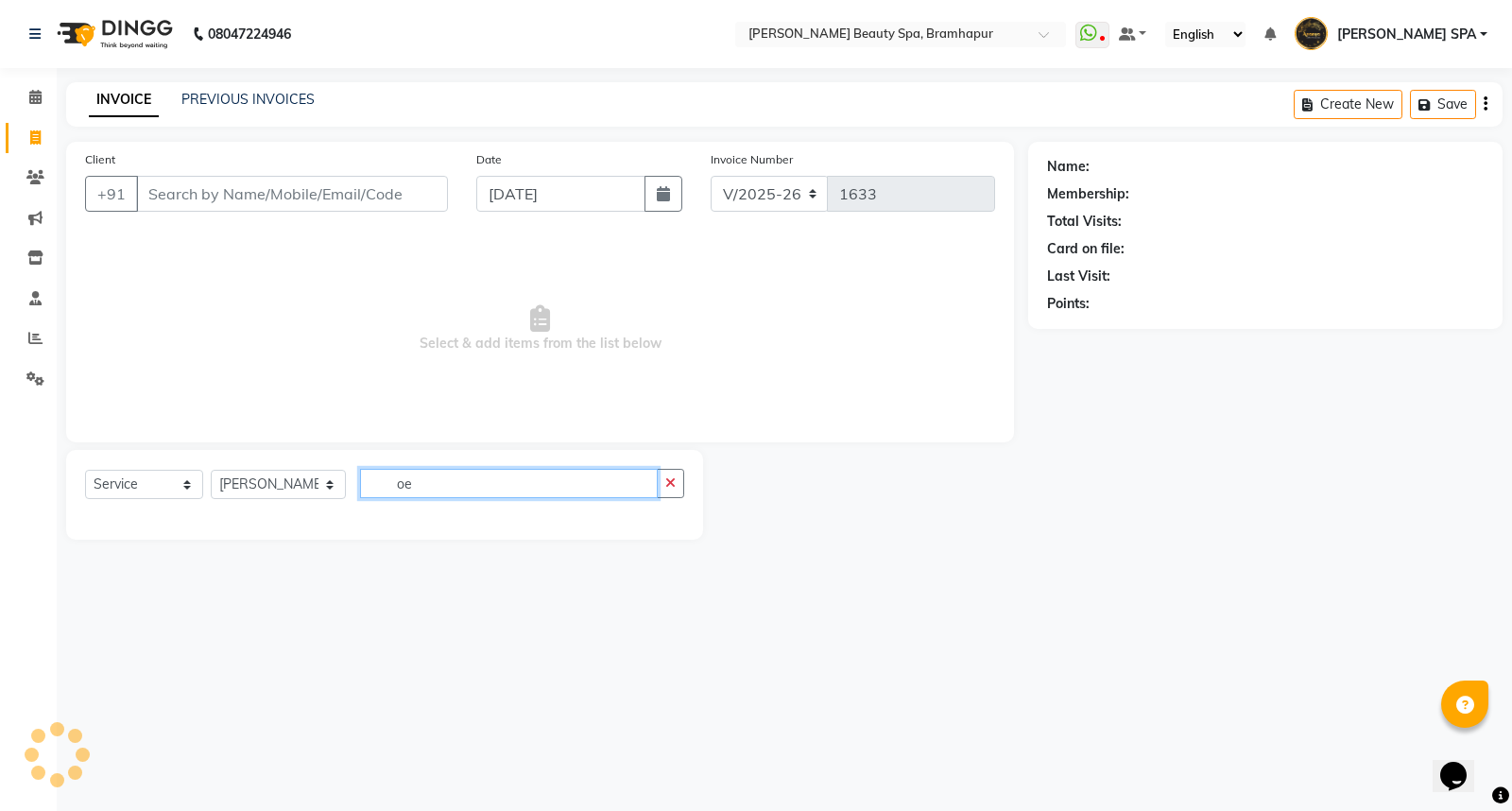
type input "o"
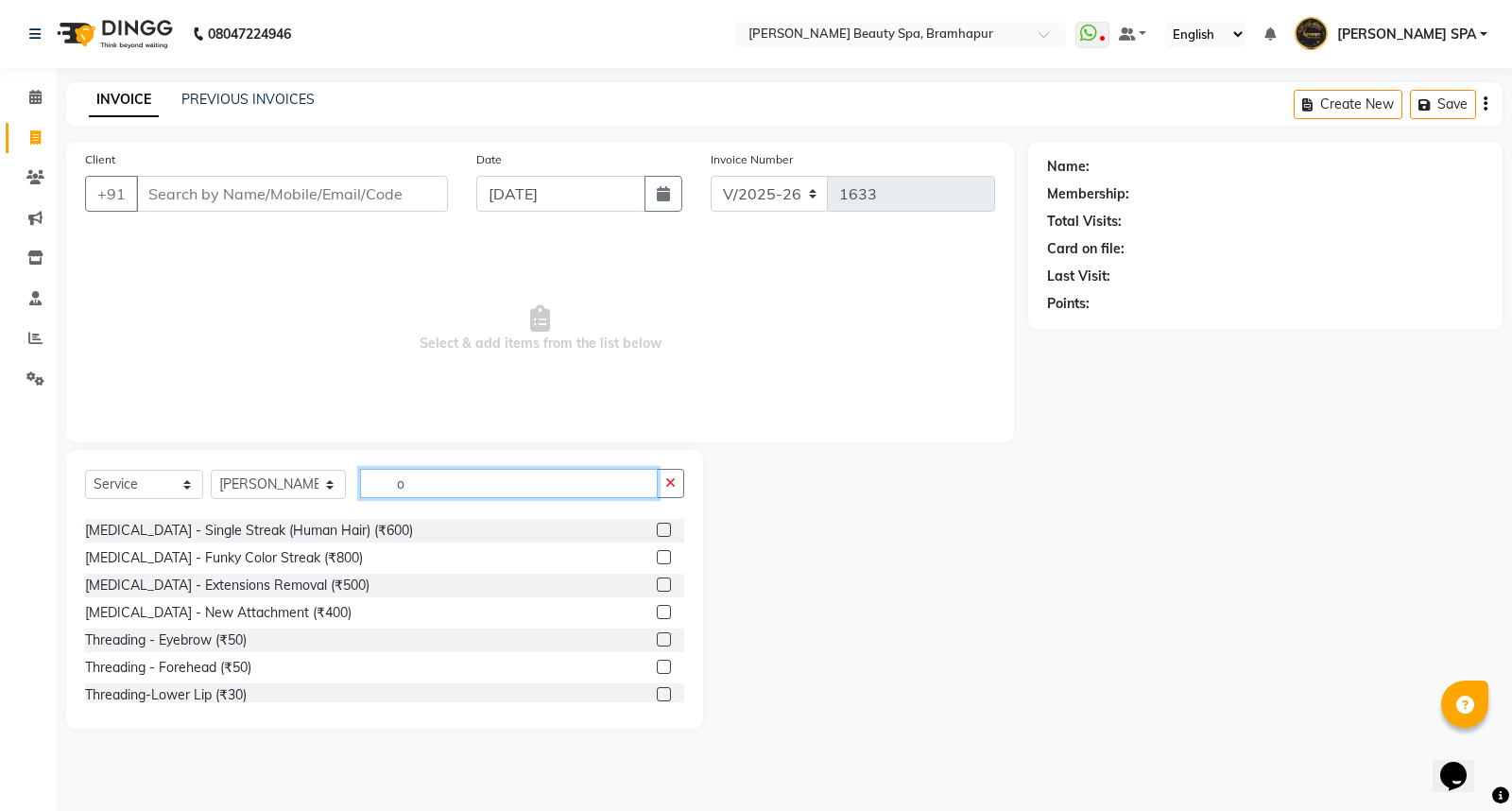
scroll to position [1180, 0]
click at [473, 474] on input "o" at bounding box center [508, 484] width 298 height 29
click at [437, 485] on input "o" at bounding box center [508, 484] width 298 height 29
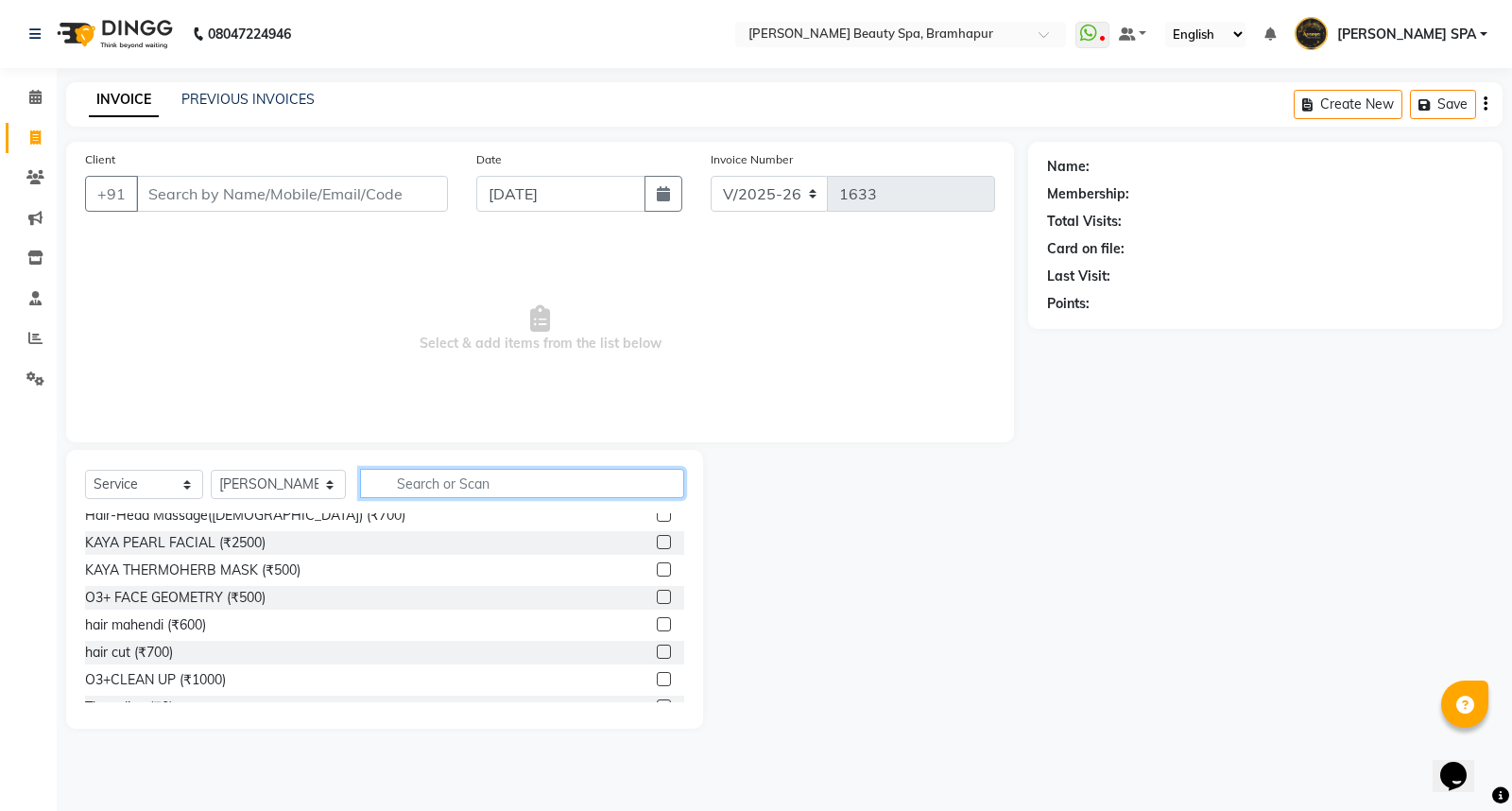
scroll to position [445, 0]
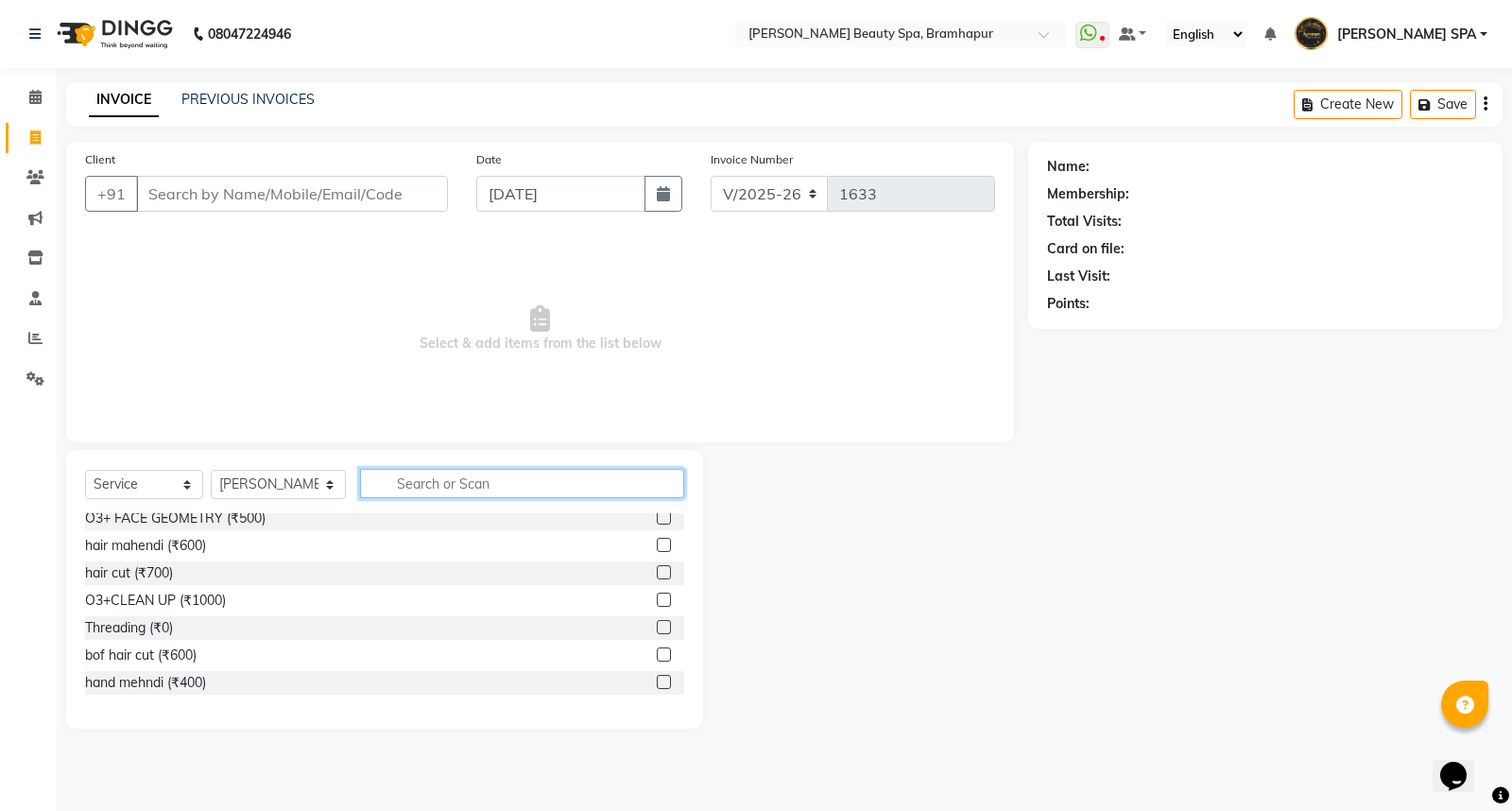
click at [538, 485] on input "text" at bounding box center [522, 484] width 324 height 29
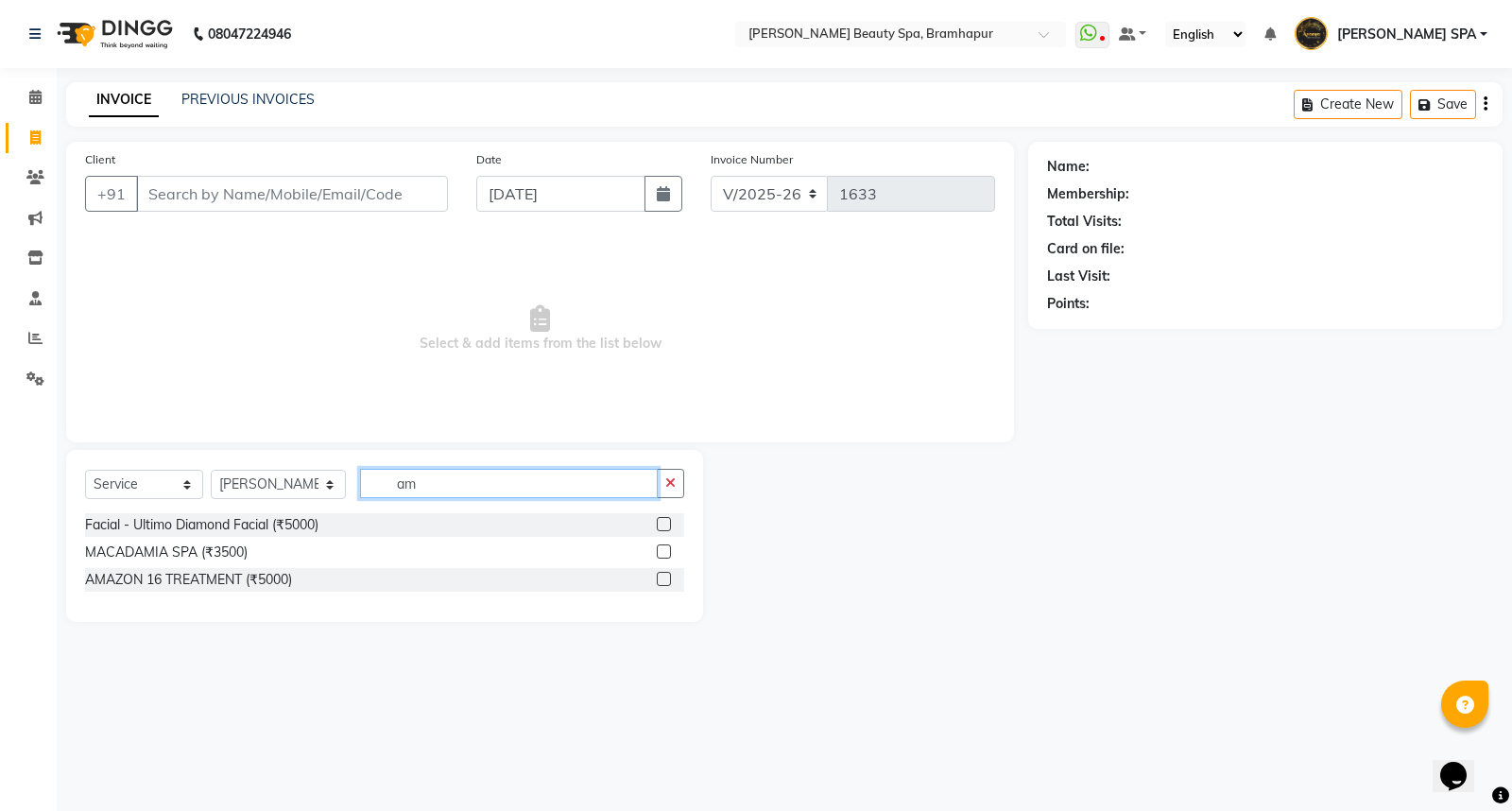
scroll to position [0, 0]
click at [417, 481] on input "am" at bounding box center [508, 484] width 298 height 29
drag, startPoint x: 417, startPoint y: 481, endPoint x: 352, endPoint y: 477, distance: 65.1
click at [360, 477] on input "am" at bounding box center [508, 484] width 298 height 29
click at [437, 493] on input "am" at bounding box center [508, 484] width 298 height 29
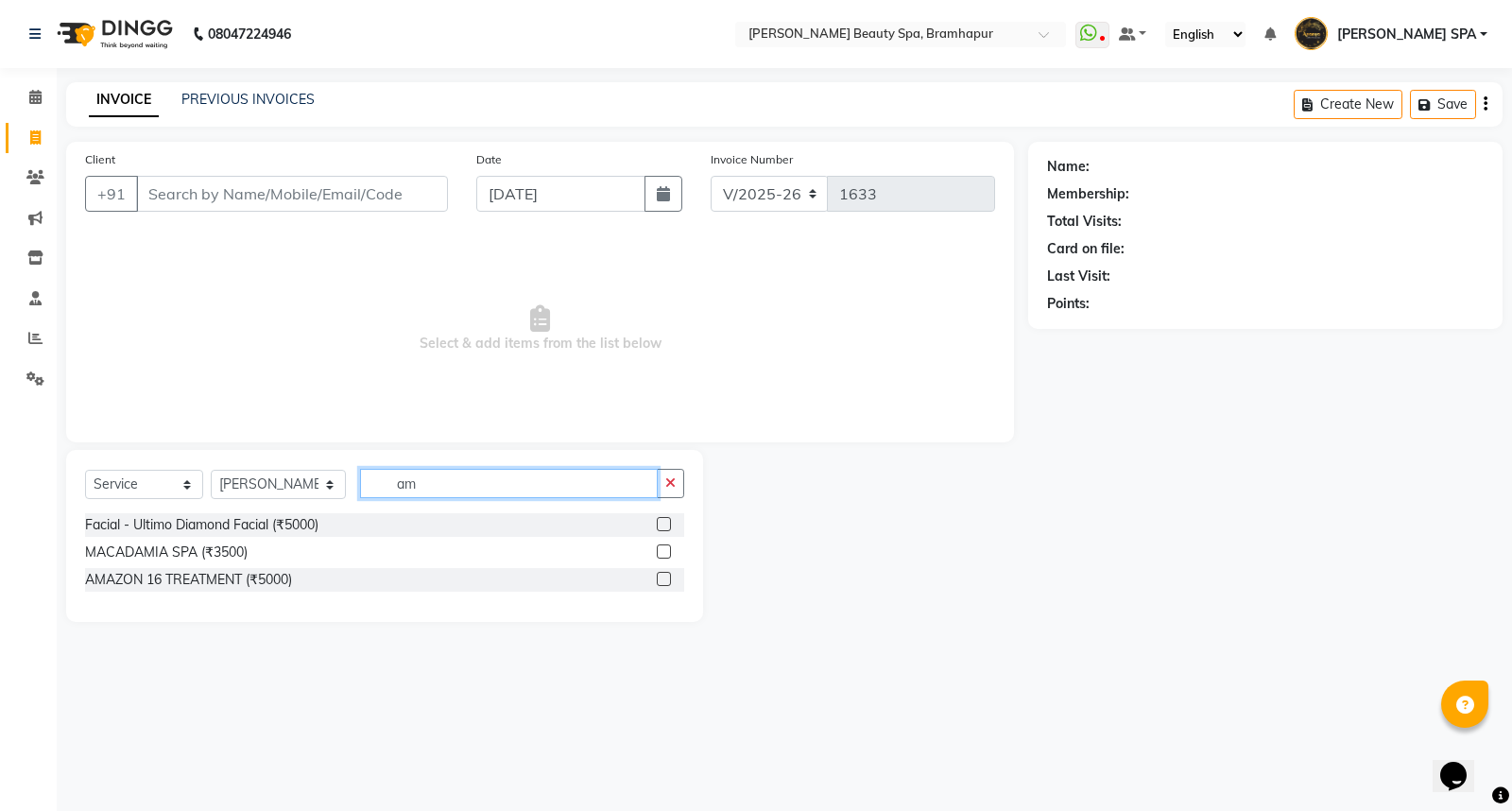
type input "a"
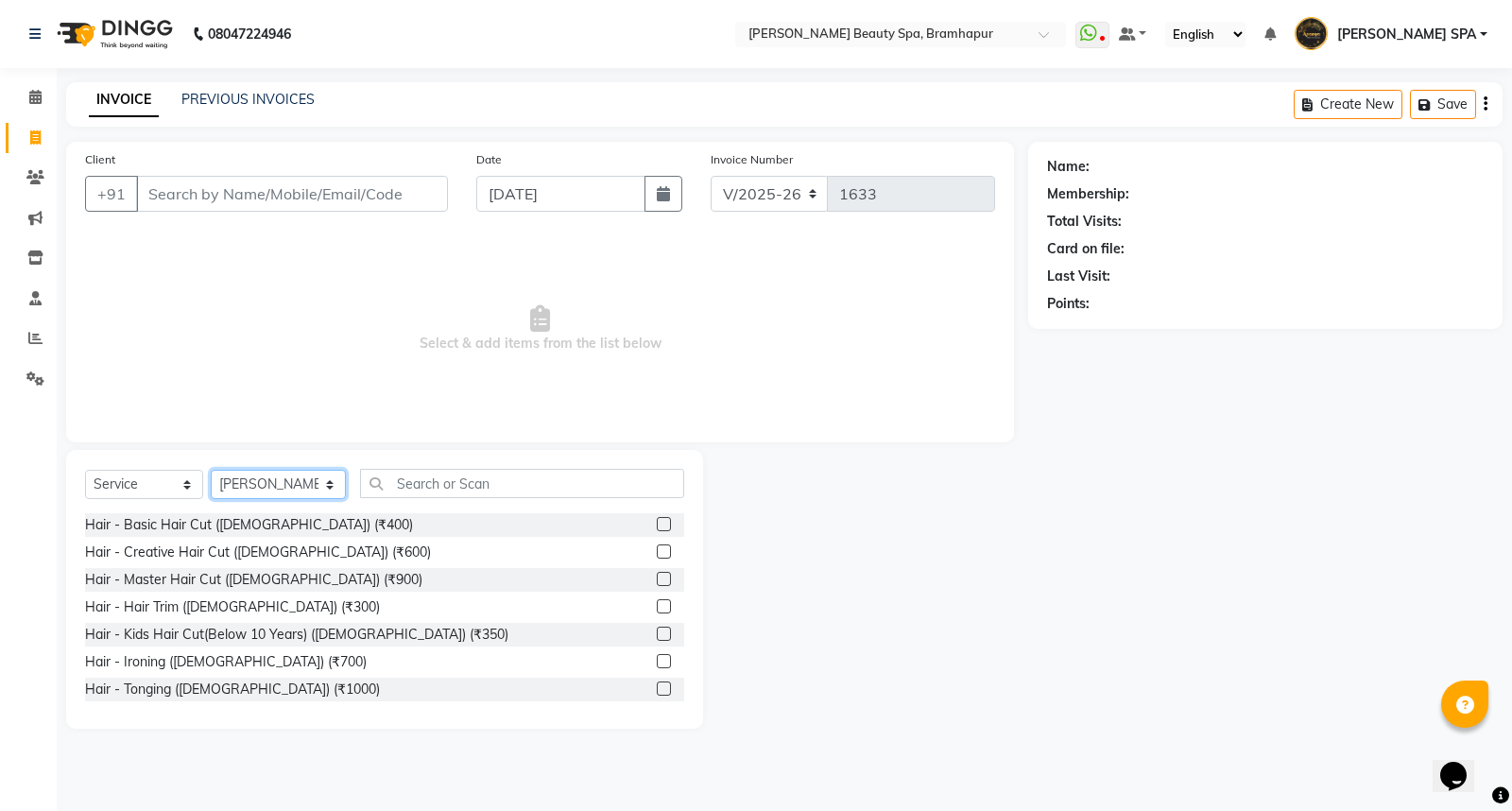
click at [229, 477] on select "Select Stylist ANANYA SPA jhuma KABITA PATTNAIK JOLLY KALYANI MAM PRANATI RANI …" at bounding box center [279, 485] width 136 height 29
select select "89799"
click at [211, 471] on select "Select Stylist ANANYA SPA jhuma KABITA PATTNAIK JOLLY KALYANI MAM PRANATI RANI …" at bounding box center [279, 485] width 136 height 29
click at [140, 493] on select "Select Service Product Membership Package Voucher Prepaid Gift Card" at bounding box center [144, 485] width 118 height 29
click at [85, 471] on select "Select Service Product Membership Package Voucher Prepaid Gift Card" at bounding box center [144, 485] width 118 height 29
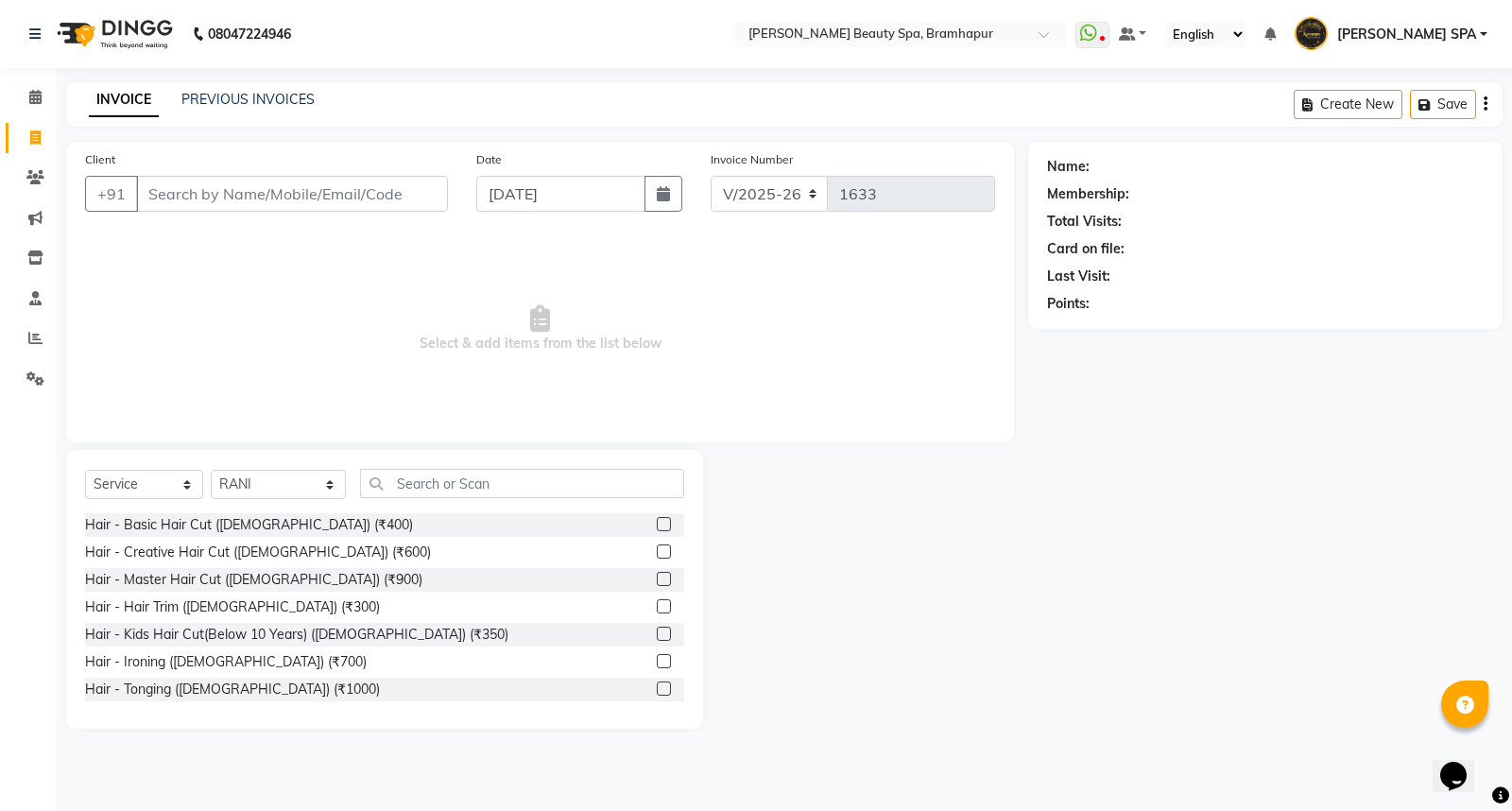
drag, startPoint x: 755, startPoint y: 397, endPoint x: 906, endPoint y: 422, distance: 153.1
click at [782, 398] on span "Select & add items from the list below" at bounding box center [540, 329] width 910 height 189
click at [264, 485] on select "Select Stylist ANANYA SPA jhuma KABITA PATTNAIK JOLLY KALYANI MAM PRANATI RANI …" at bounding box center [279, 485] width 136 height 29
select select
click at [211, 471] on select "Select Stylist ANANYA SPA jhuma KABITA PATTNAIK JOLLY KALYANI MAM PRANATI RANI …" at bounding box center [279, 485] width 136 height 29
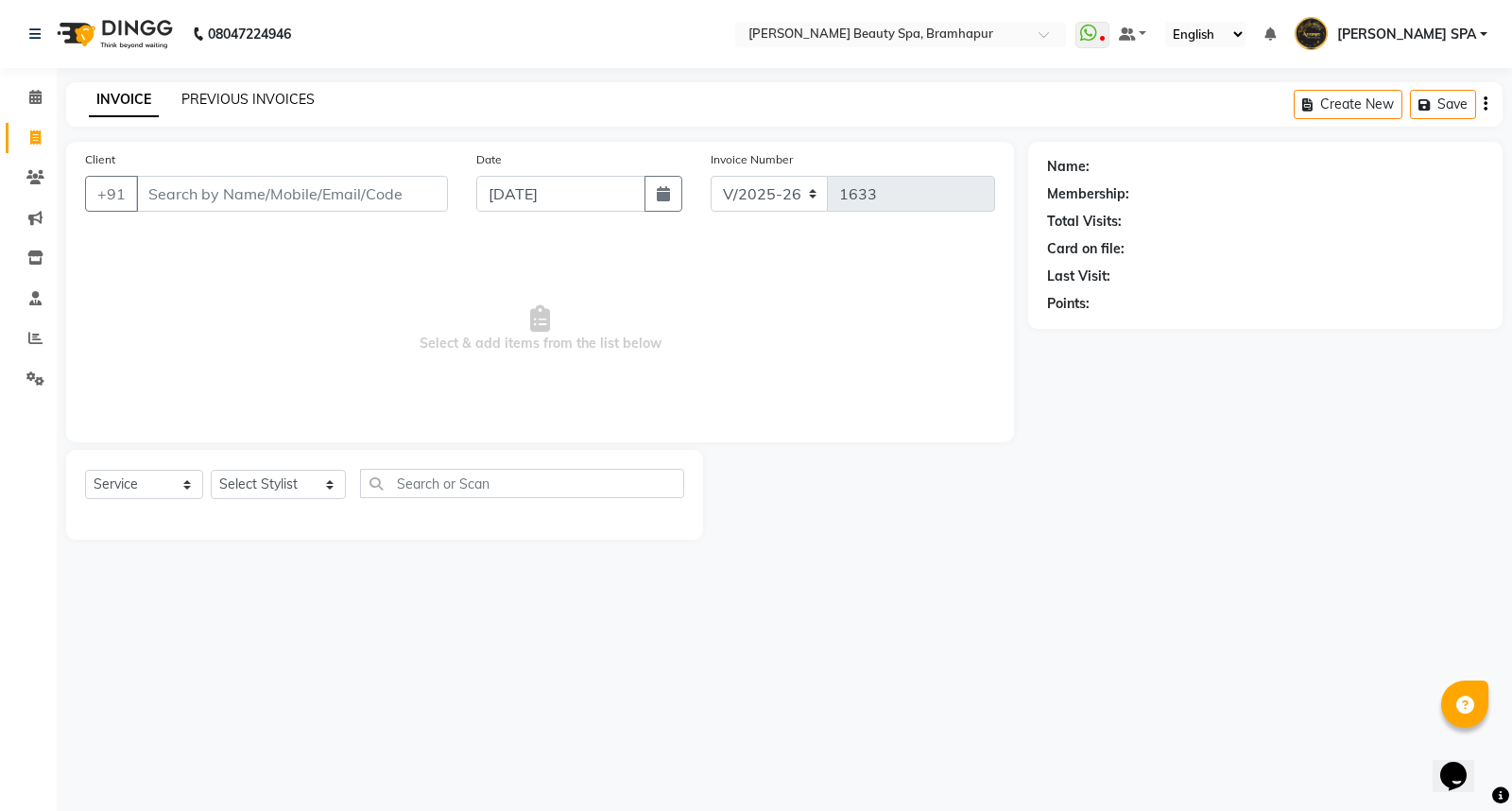
click at [275, 95] on link "PREVIOUS INVOICES" at bounding box center [249, 98] width 134 height 17
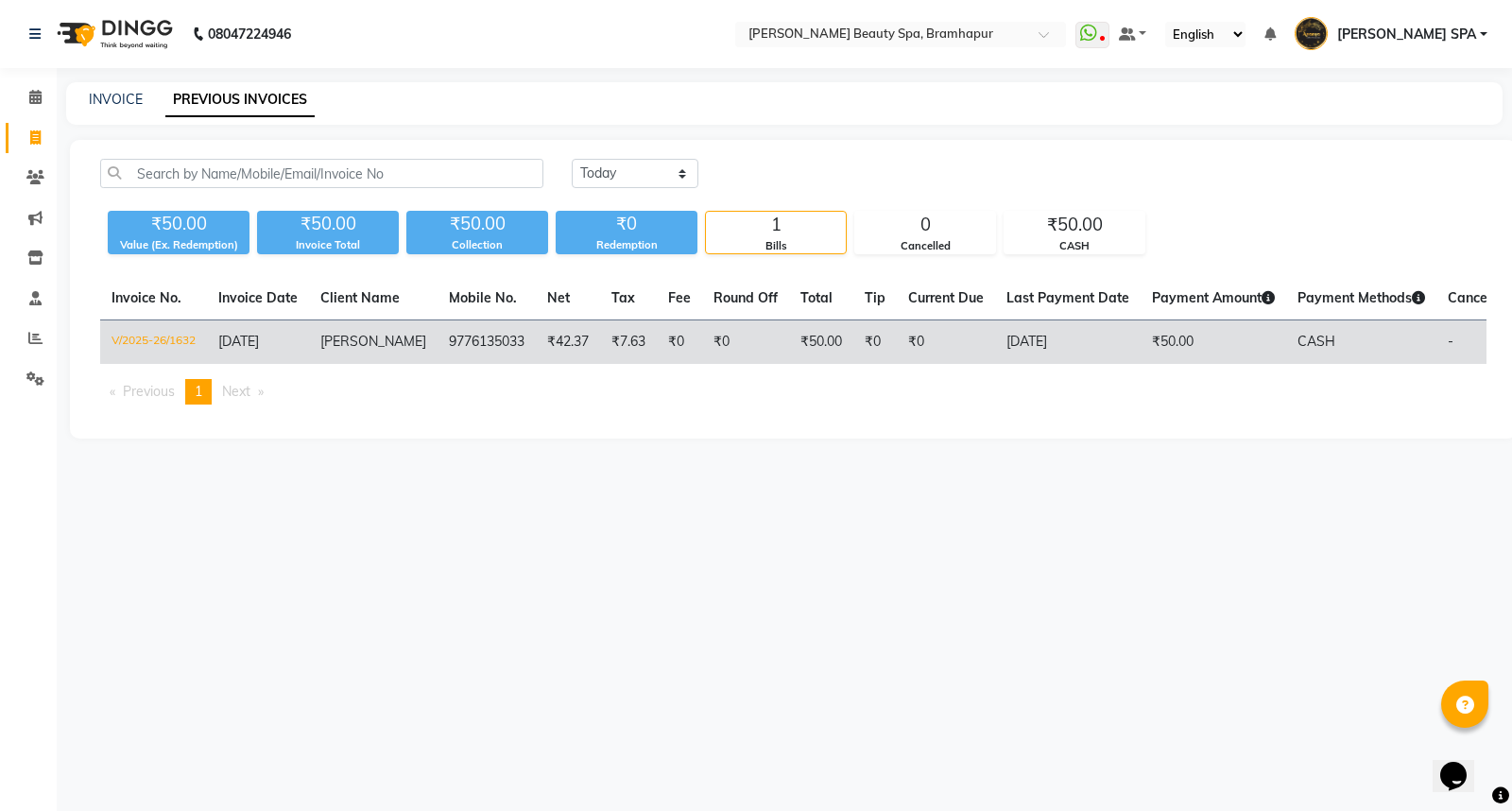
drag, startPoint x: 221, startPoint y: 341, endPoint x: 304, endPoint y: 332, distance: 83.5
click at [304, 332] on td "[DATE]" at bounding box center [258, 342] width 102 height 44
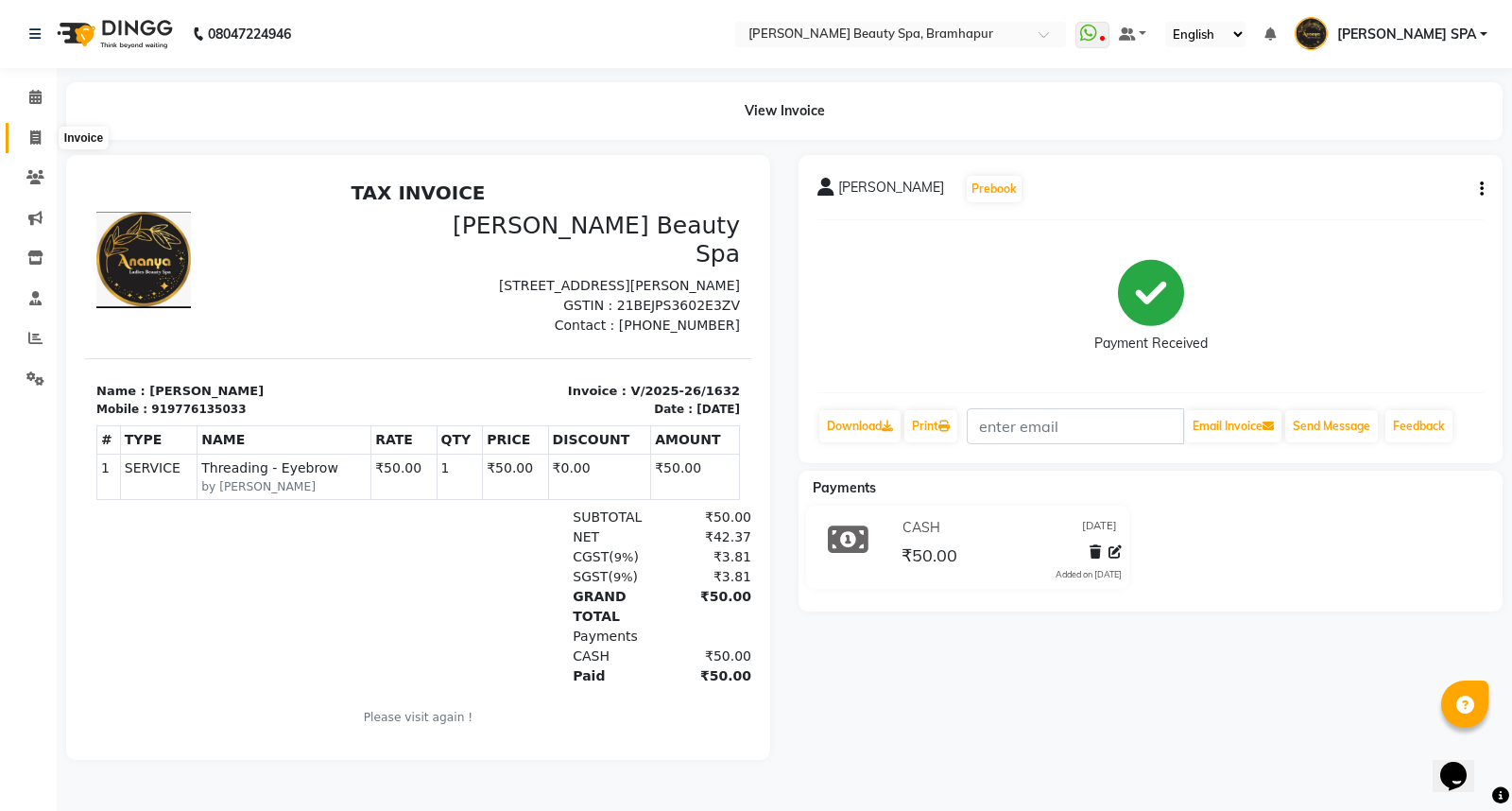
click at [30, 136] on icon at bounding box center [35, 138] width 11 height 14
select select "service"
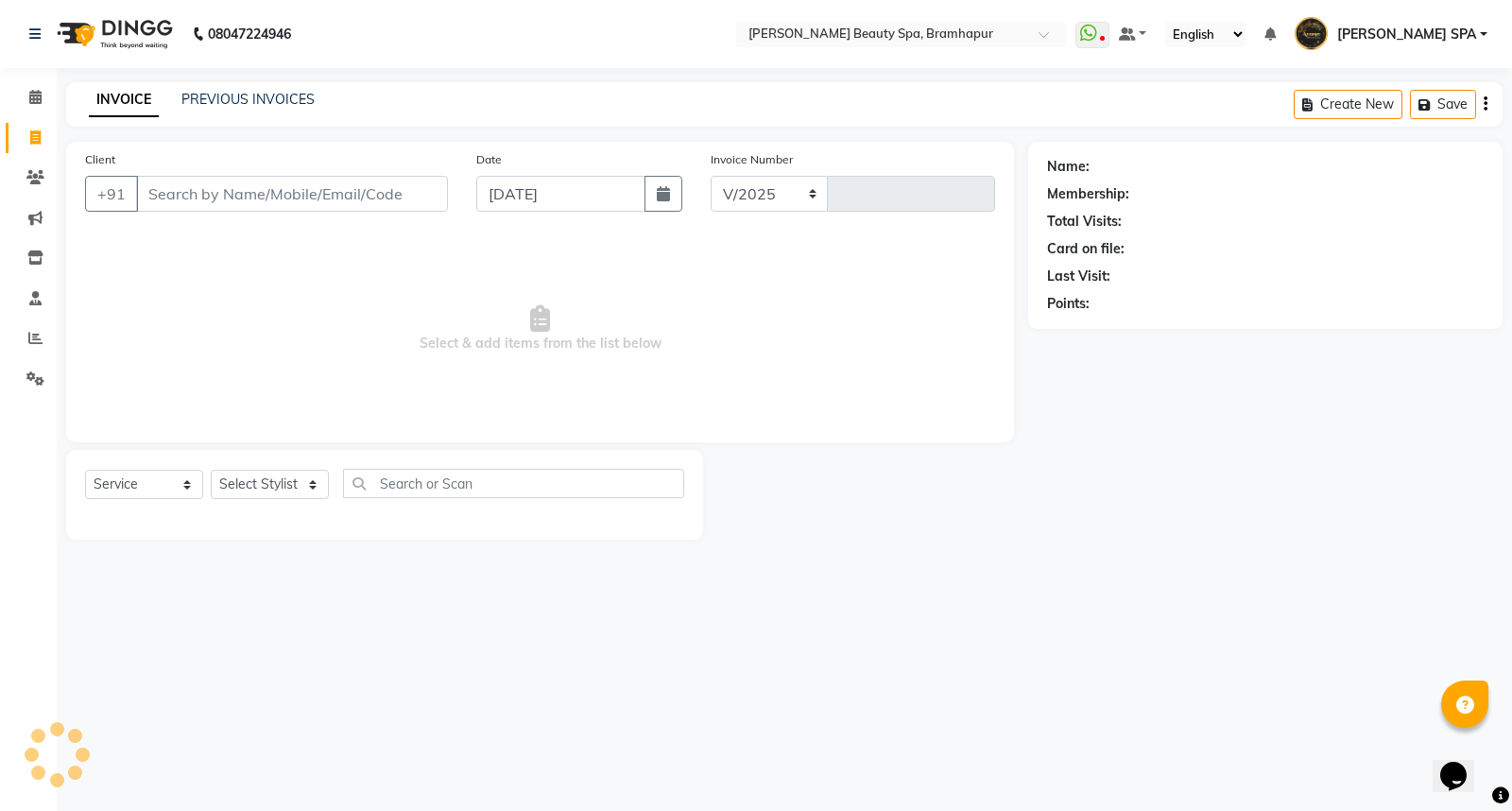
select select "3622"
type input "1633"
